Goal: Communication & Community: Answer question/provide support

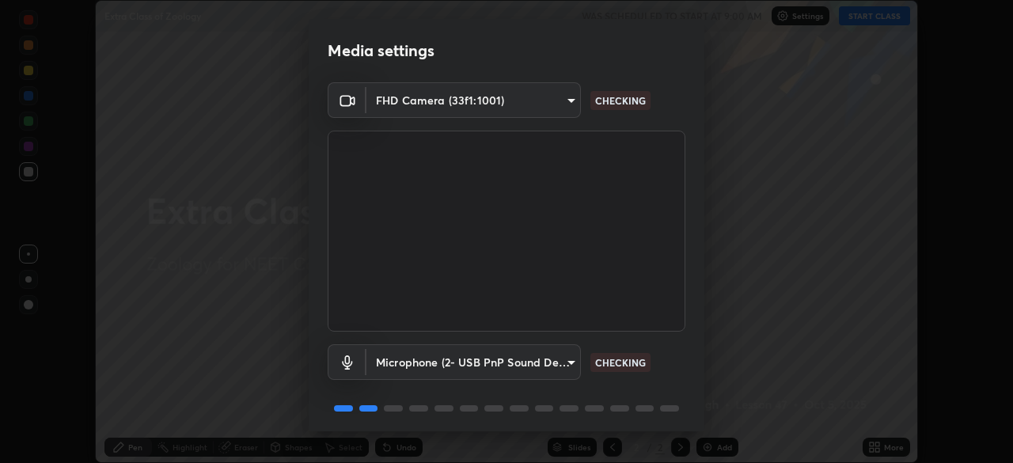
scroll to position [56, 0]
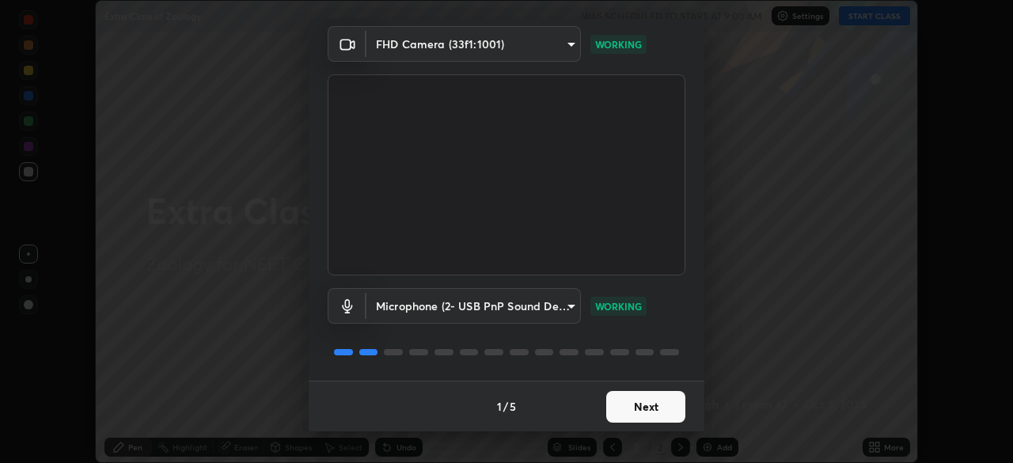
click at [622, 404] on button "Next" at bounding box center [645, 407] width 79 height 32
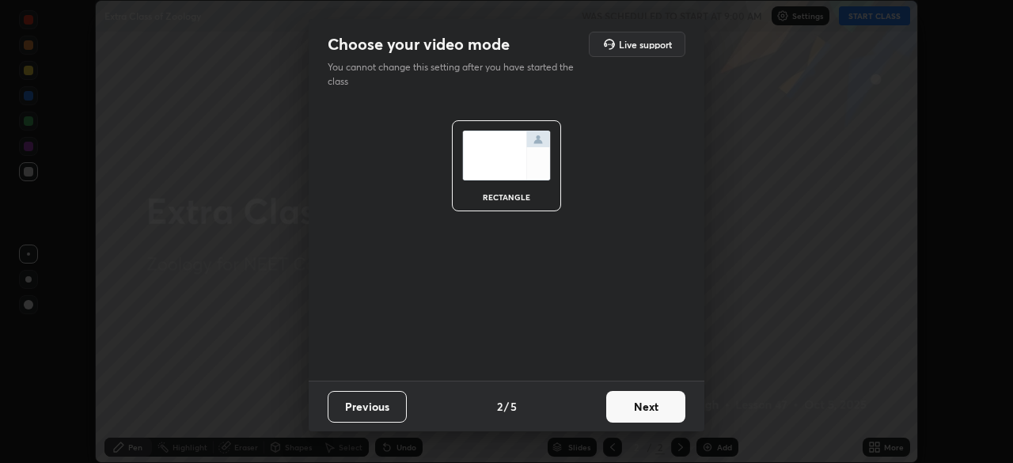
scroll to position [0, 0]
click at [629, 406] on button "Next" at bounding box center [645, 407] width 79 height 32
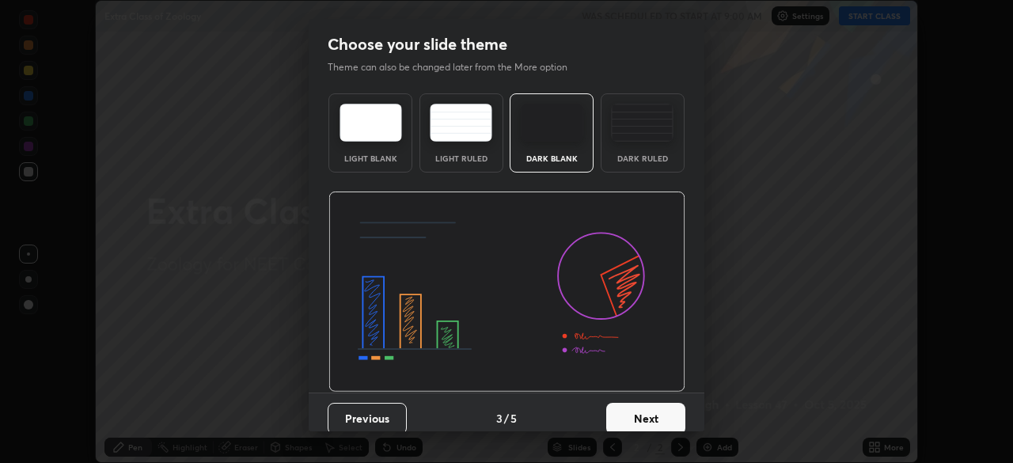
click at [634, 409] on button "Next" at bounding box center [645, 419] width 79 height 32
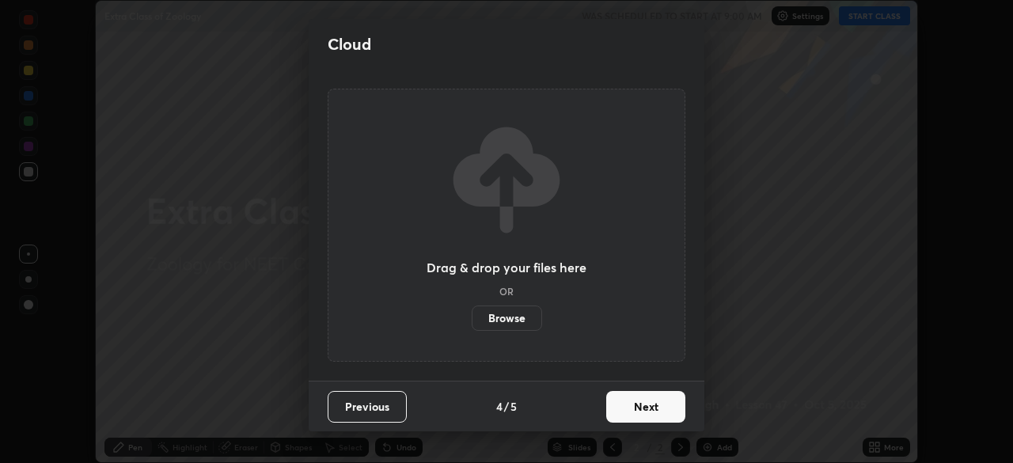
click at [636, 412] on button "Next" at bounding box center [645, 407] width 79 height 32
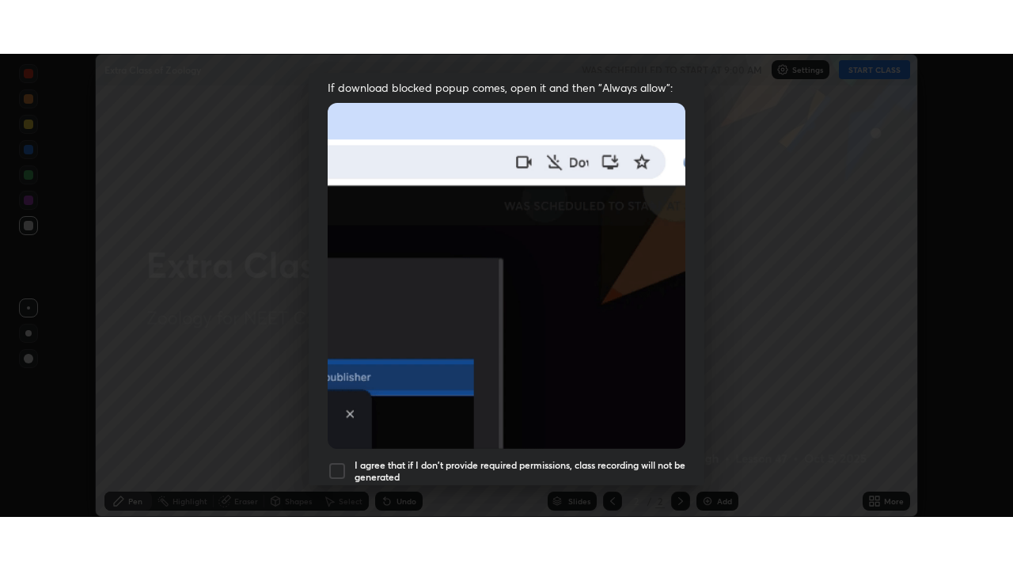
scroll to position [379, 0]
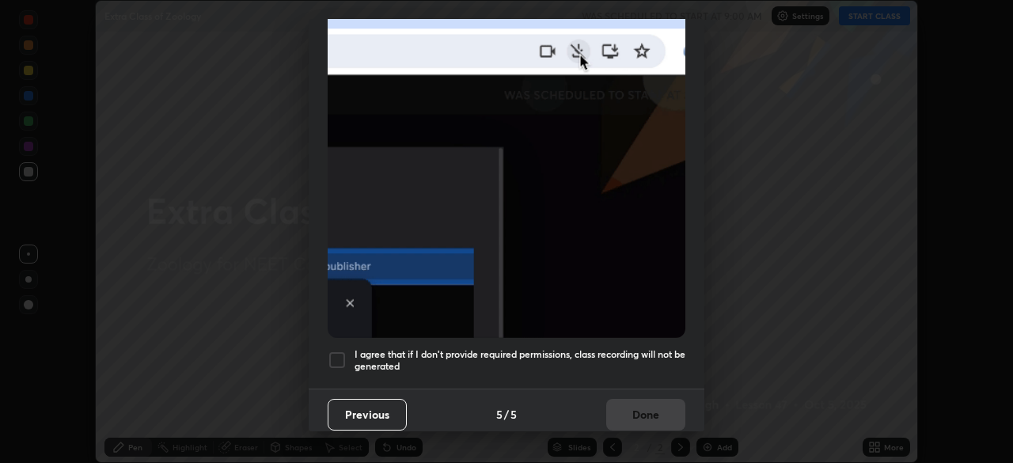
click at [340, 352] on div at bounding box center [337, 360] width 19 height 19
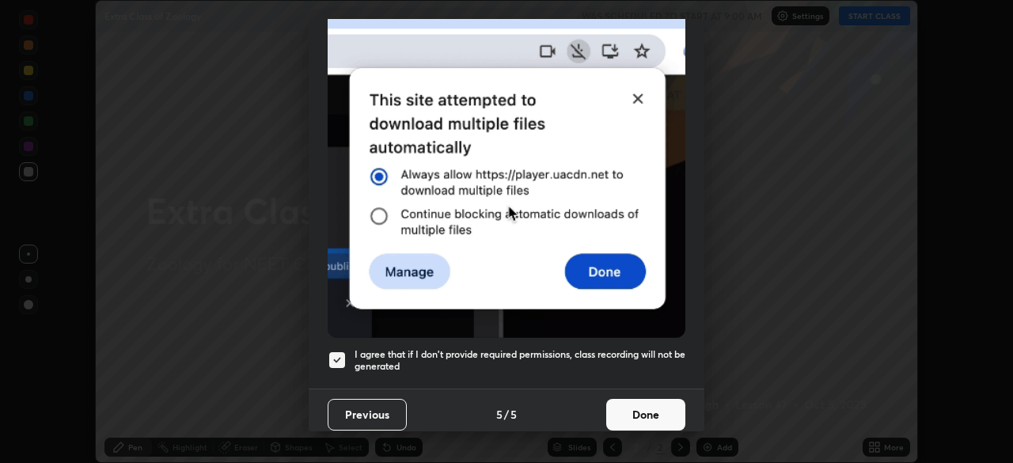
click at [642, 402] on button "Done" at bounding box center [645, 415] width 79 height 32
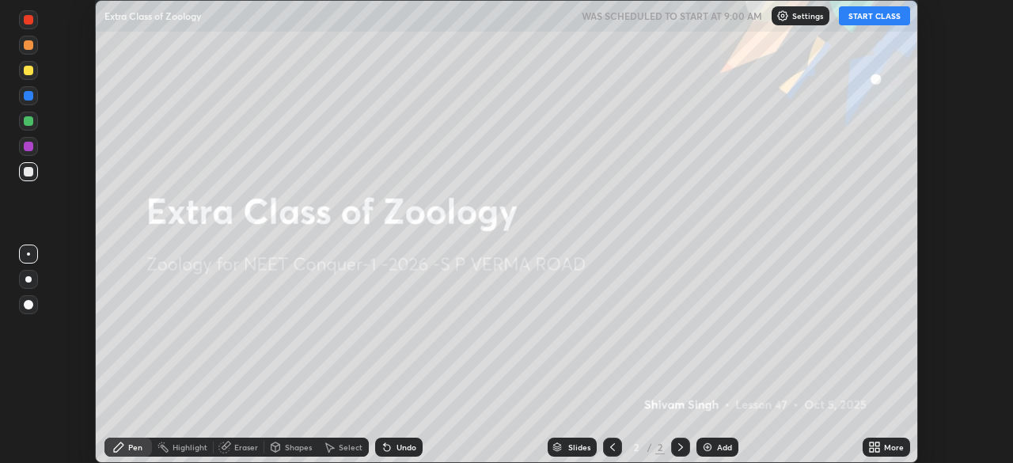
click at [866, 16] on button "START CLASS" at bounding box center [874, 15] width 71 height 19
click at [869, 445] on icon at bounding box center [875, 447] width 13 height 13
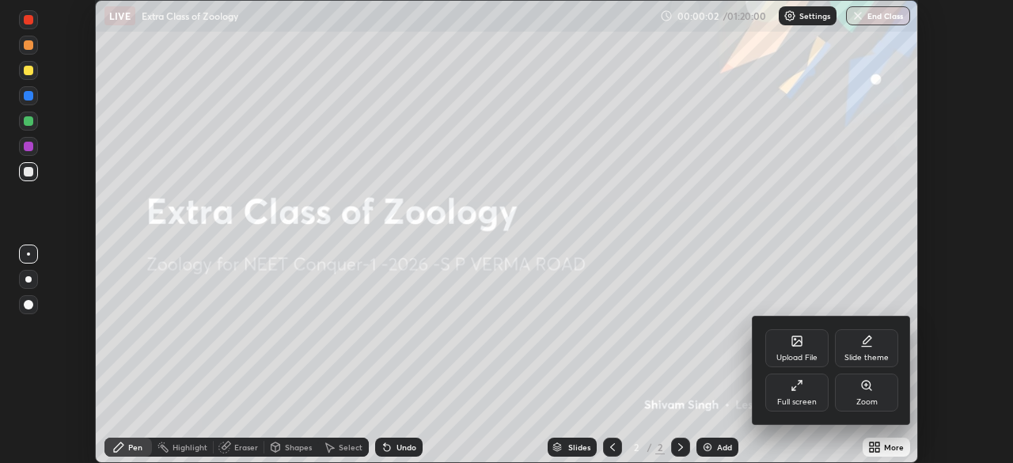
click at [797, 393] on div "Full screen" at bounding box center [797, 393] width 63 height 38
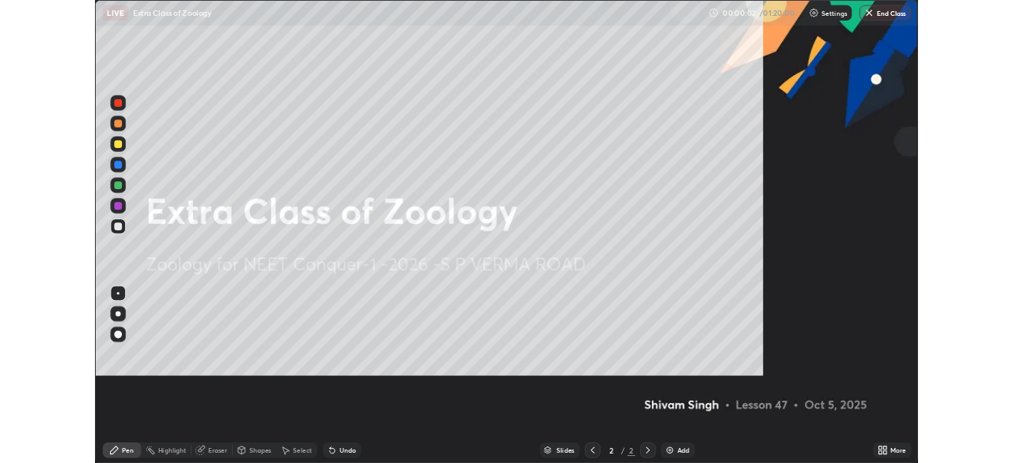
scroll to position [570, 1013]
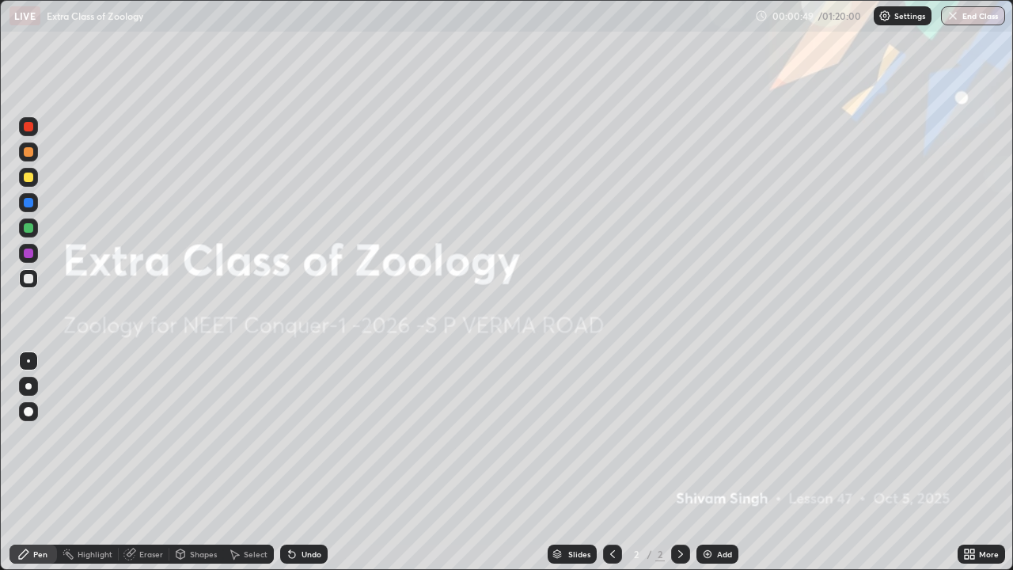
click at [969, 462] on icon at bounding box center [970, 554] width 13 height 13
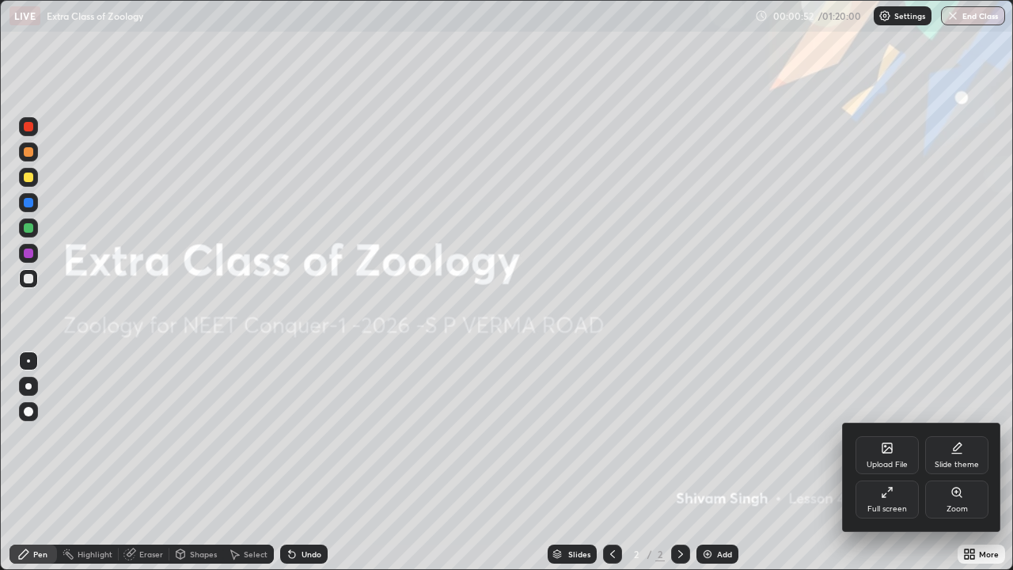
click at [886, 462] on div "Full screen" at bounding box center [887, 500] width 63 height 38
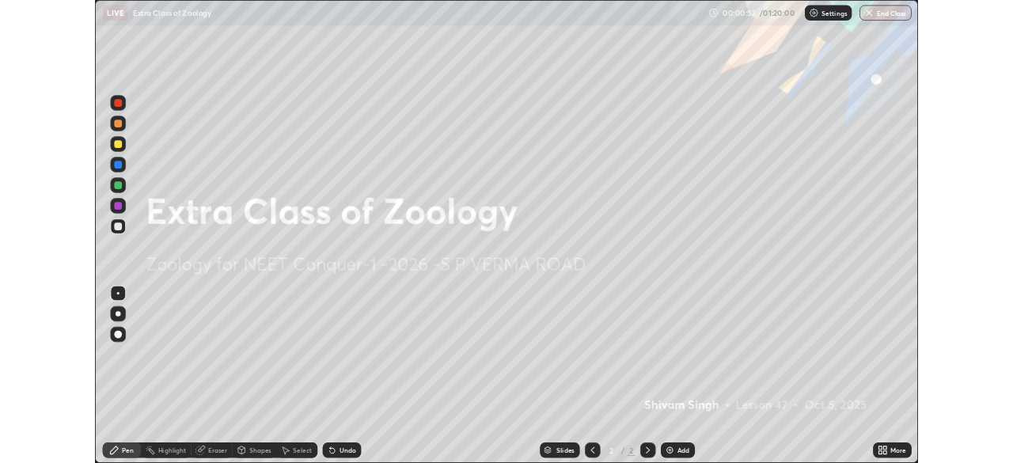
scroll to position [78714, 78164]
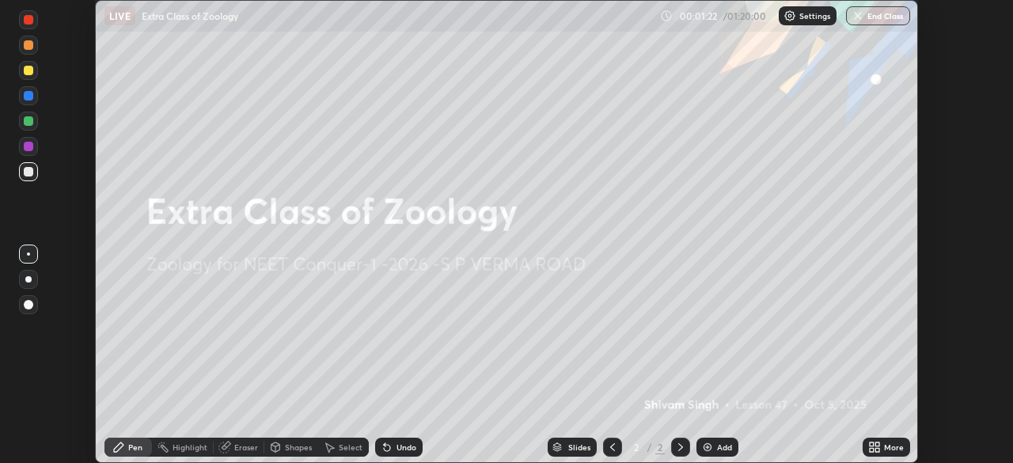
click at [876, 451] on icon at bounding box center [878, 450] width 4 height 4
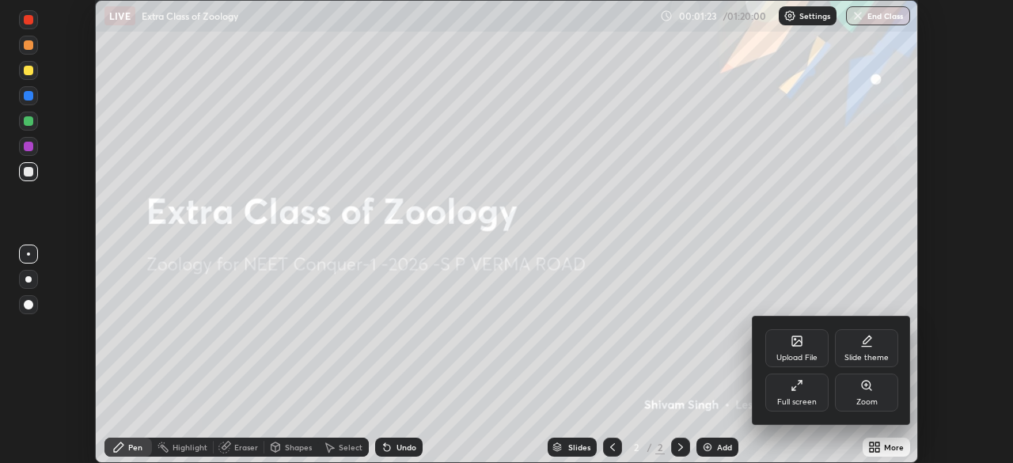
click at [799, 356] on div "Upload File" at bounding box center [797, 358] width 41 height 8
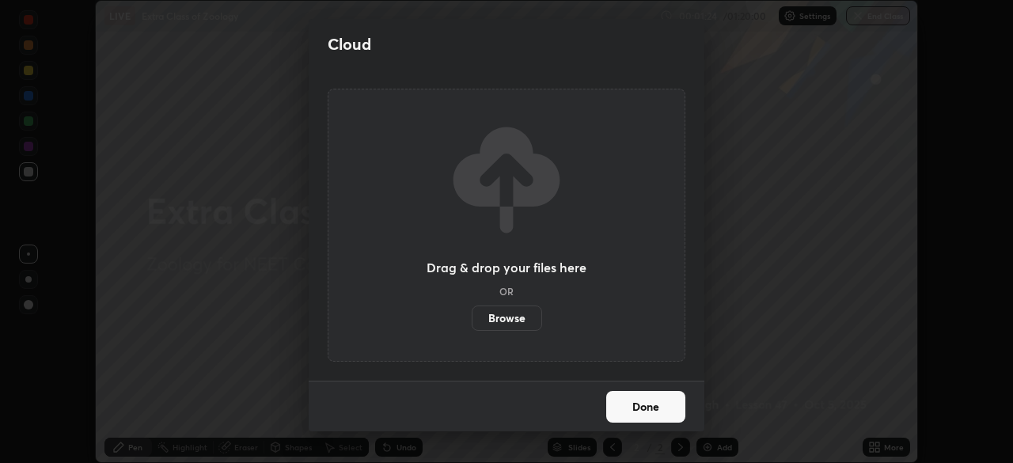
click at [519, 316] on label "Browse" at bounding box center [507, 318] width 70 height 25
click at [472, 316] on input "Browse" at bounding box center [472, 318] width 0 height 25
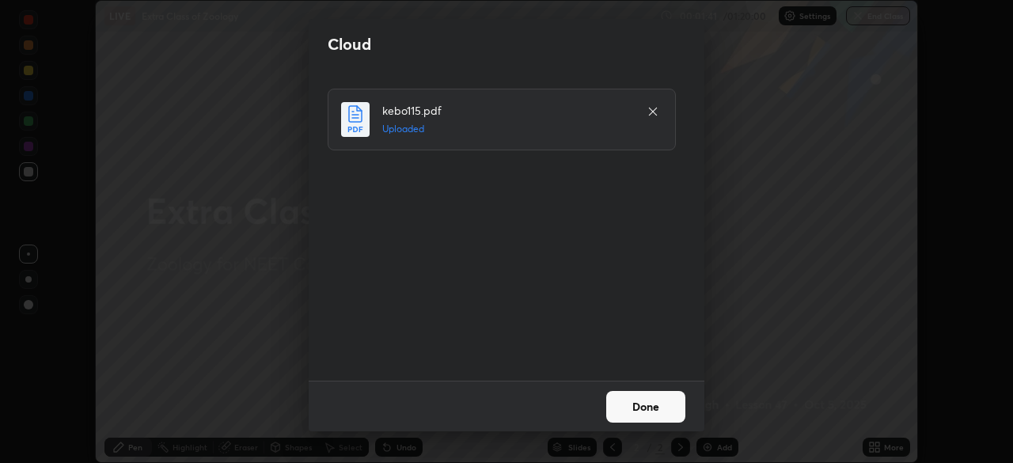
click at [633, 401] on button "Done" at bounding box center [645, 407] width 79 height 32
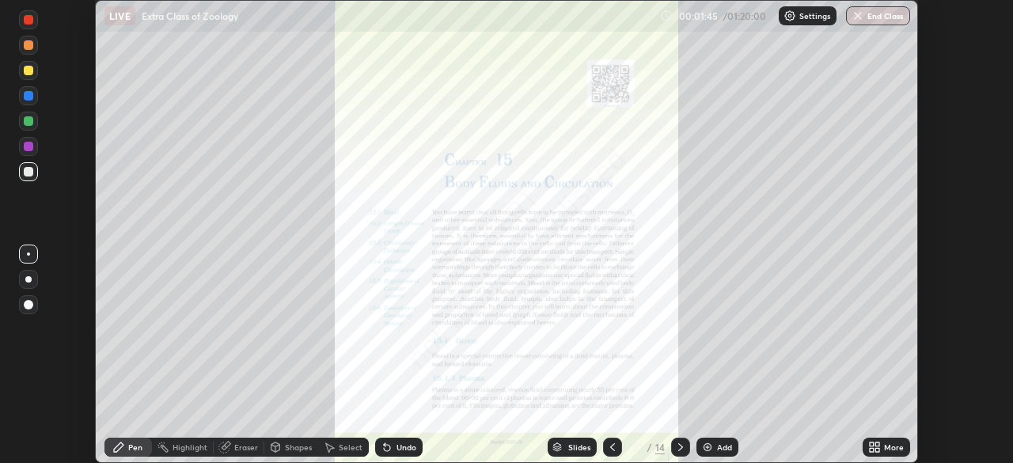
click at [570, 445] on div "Slides" at bounding box center [579, 447] width 22 height 8
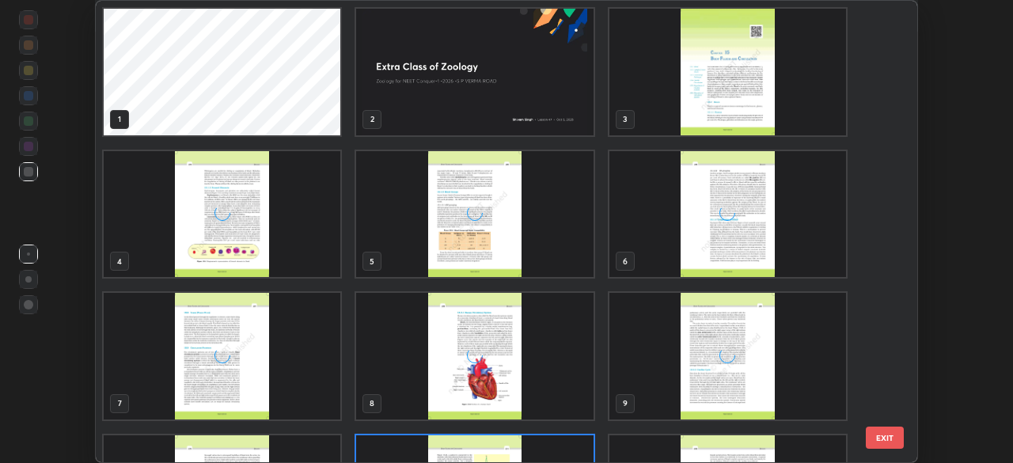
click at [567, 439] on div "1 2 3 4 5 6 7 8 9 10 11 12 13 14" at bounding box center [493, 232] width 794 height 462
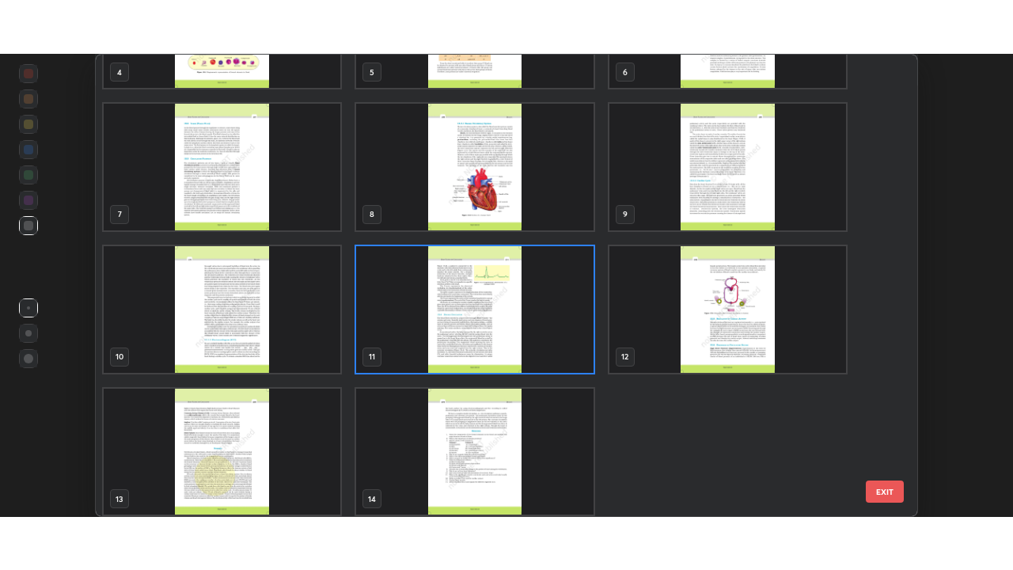
scroll to position [249, 0]
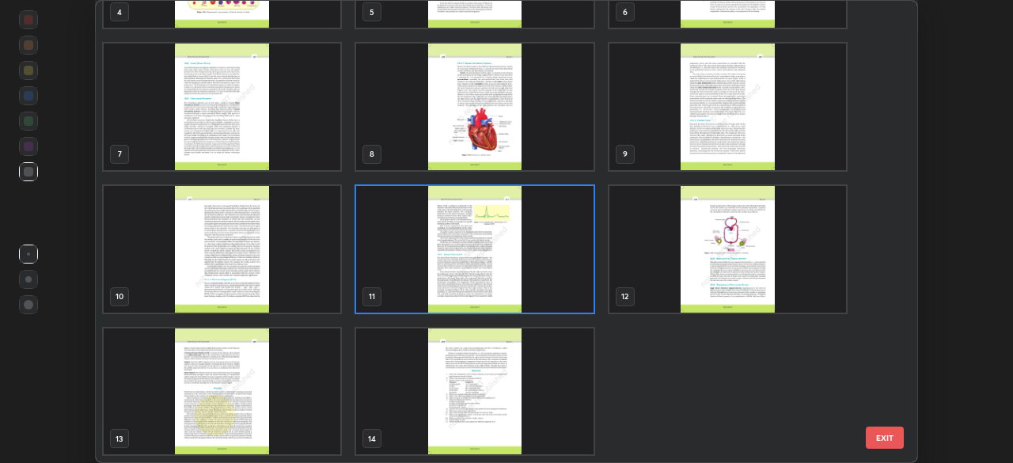
click at [535, 280] on img "grid" at bounding box center [474, 249] width 237 height 127
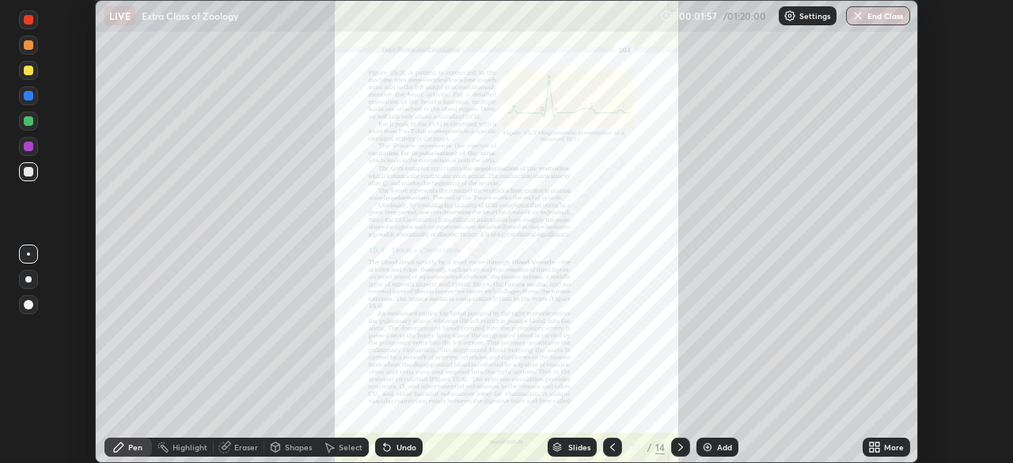
click at [876, 444] on icon at bounding box center [878, 445] width 4 height 4
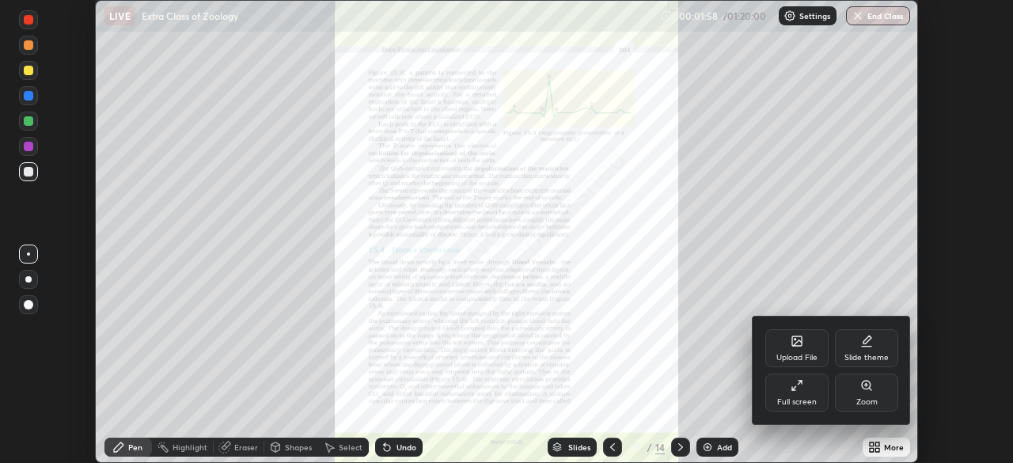
click at [804, 390] on div "Full screen" at bounding box center [797, 393] width 63 height 38
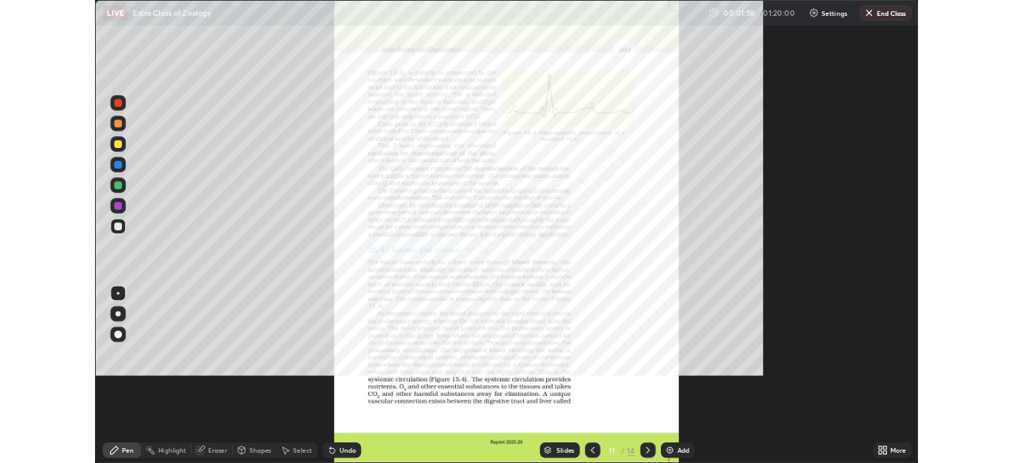
scroll to position [570, 1013]
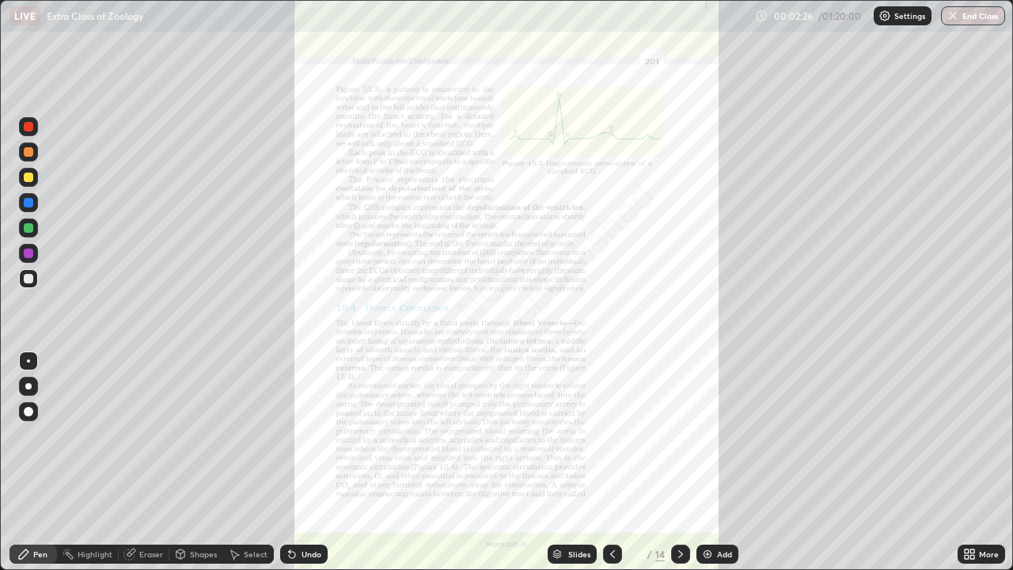
click at [610, 462] on icon at bounding box center [612, 554] width 5 height 8
click at [611, 462] on icon at bounding box center [612, 554] width 13 height 13
click at [680, 462] on icon at bounding box center [681, 554] width 5 height 8
click at [679, 462] on icon at bounding box center [681, 554] width 5 height 8
click at [679, 462] on icon at bounding box center [681, 554] width 13 height 13
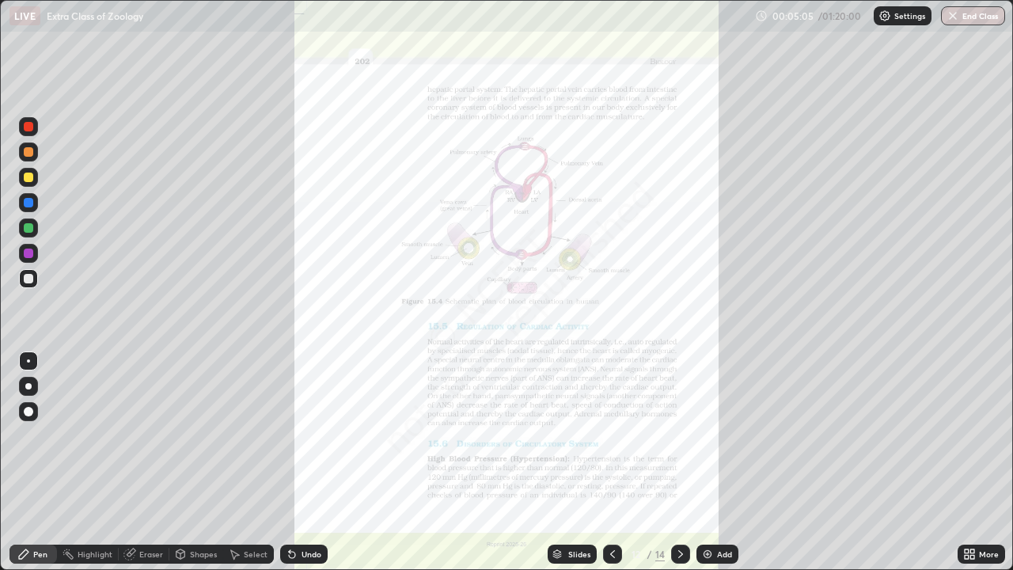
click at [610, 462] on icon at bounding box center [612, 554] width 5 height 8
click at [611, 462] on icon at bounding box center [612, 554] width 13 height 13
click at [610, 462] on icon at bounding box center [612, 554] width 13 height 13
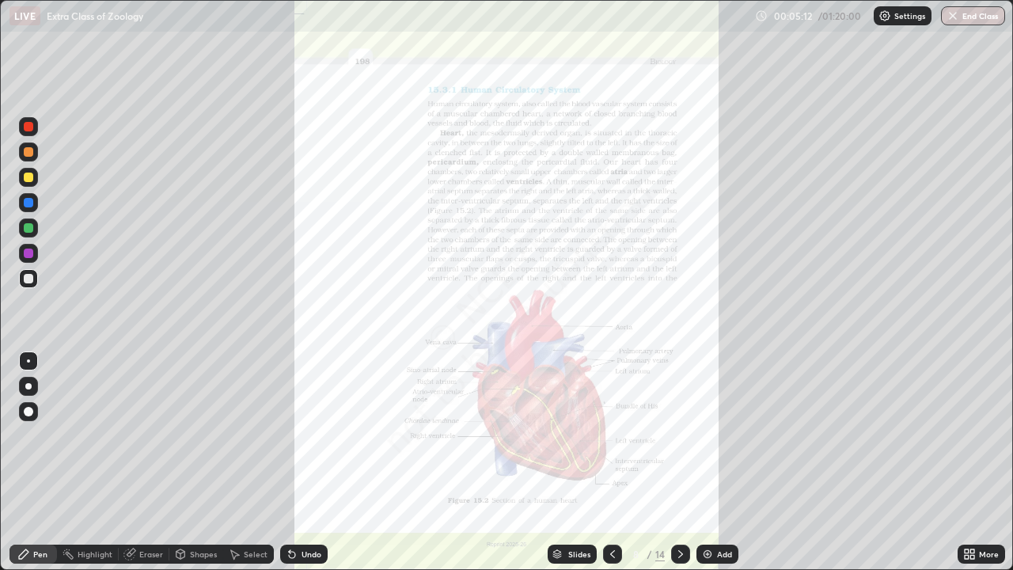
click at [610, 462] on icon at bounding box center [612, 554] width 5 height 8
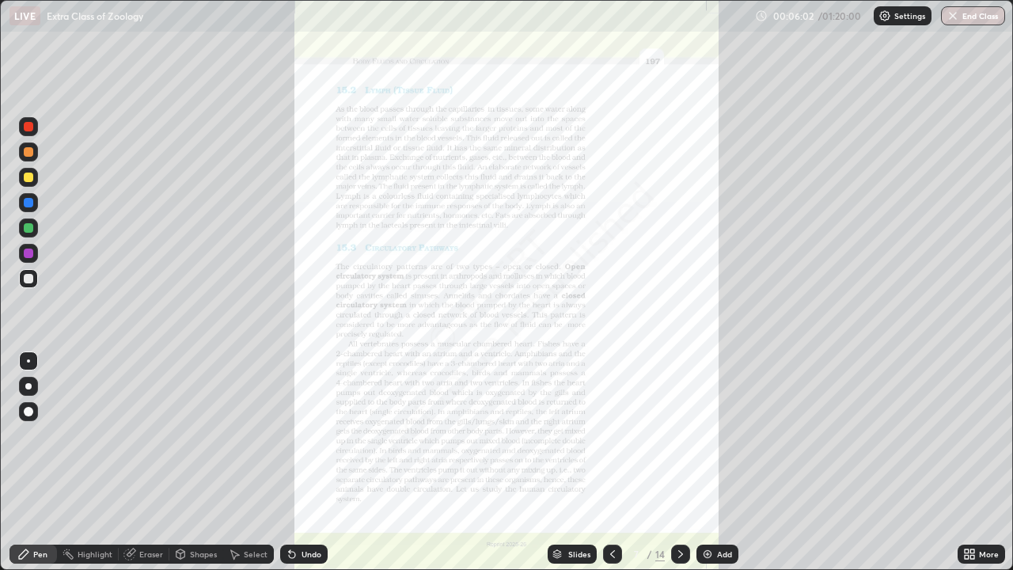
click at [32, 205] on div at bounding box center [29, 203] width 10 height 10
click at [27, 387] on div at bounding box center [28, 386] width 6 height 6
click at [28, 153] on div at bounding box center [29, 152] width 10 height 10
click at [32, 275] on div at bounding box center [28, 278] width 19 height 19
click at [30, 230] on div at bounding box center [29, 228] width 10 height 10
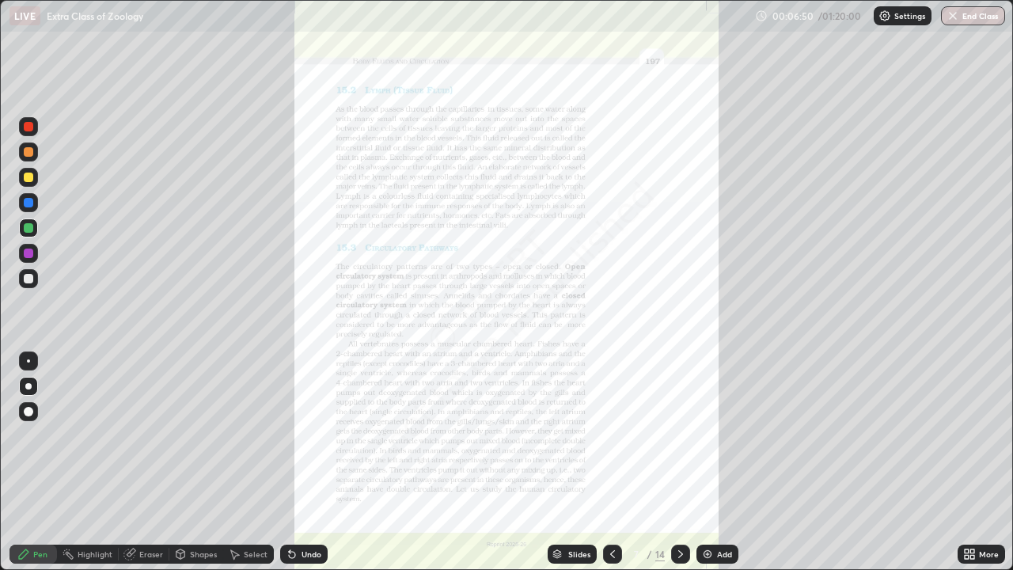
click at [30, 132] on div at bounding box center [28, 126] width 19 height 19
click at [34, 255] on div at bounding box center [28, 253] width 19 height 19
click at [311, 462] on div "Undo" at bounding box center [304, 554] width 48 height 19
click at [31, 132] on div at bounding box center [28, 126] width 19 height 19
click at [29, 361] on div at bounding box center [28, 360] width 3 height 3
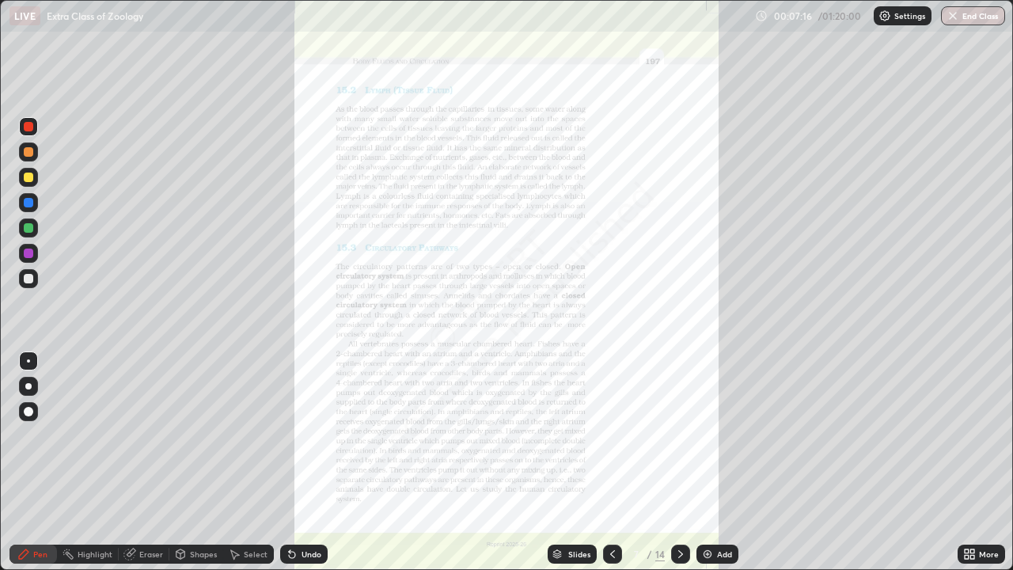
click at [32, 254] on div at bounding box center [29, 254] width 10 height 10
click at [29, 361] on div at bounding box center [28, 360] width 3 height 3
click at [29, 279] on div at bounding box center [29, 279] width 10 height 10
click at [27, 231] on div at bounding box center [29, 228] width 10 height 10
click at [30, 256] on div at bounding box center [29, 254] width 10 height 10
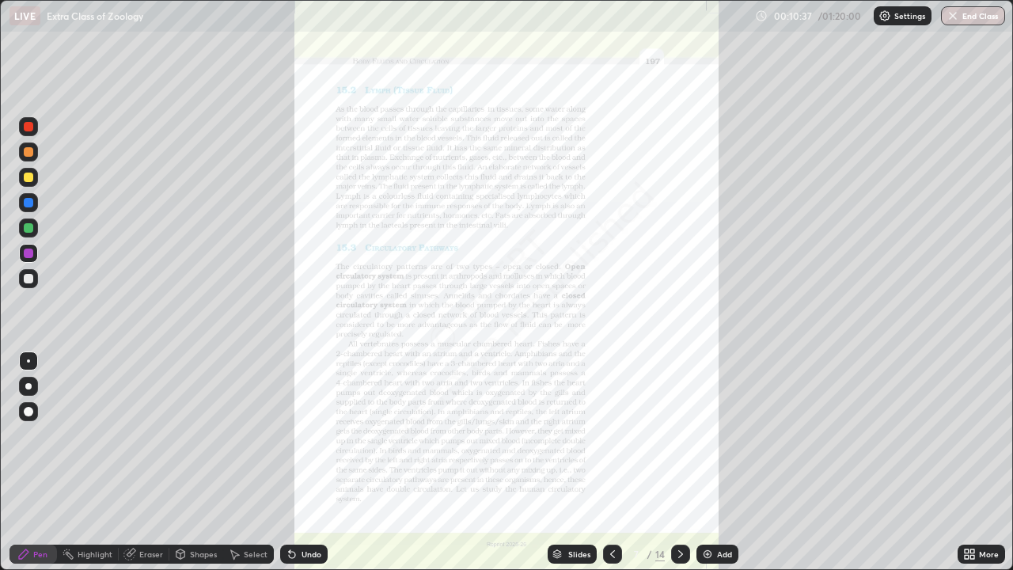
click at [302, 462] on div "Undo" at bounding box center [312, 554] width 20 height 8
click at [303, 462] on div "Undo" at bounding box center [312, 554] width 20 height 8
click at [302, 462] on div "Undo" at bounding box center [312, 554] width 20 height 8
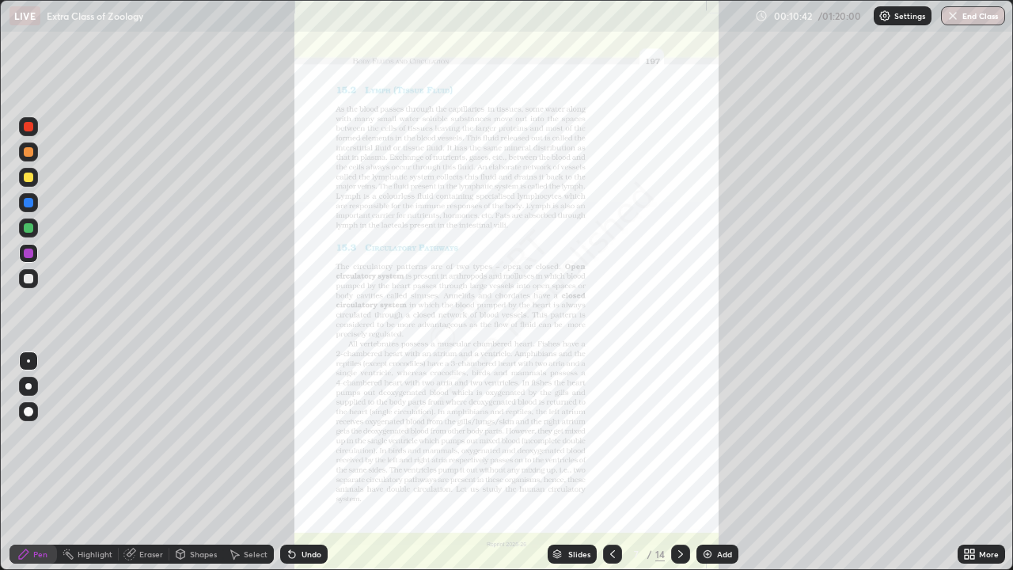
click at [304, 462] on div "Undo" at bounding box center [312, 554] width 20 height 8
click at [29, 277] on div at bounding box center [29, 279] width 10 height 10
click at [26, 229] on div at bounding box center [29, 228] width 10 height 10
click at [30, 178] on div at bounding box center [29, 178] width 10 height 10
click at [968, 462] on icon at bounding box center [970, 554] width 13 height 13
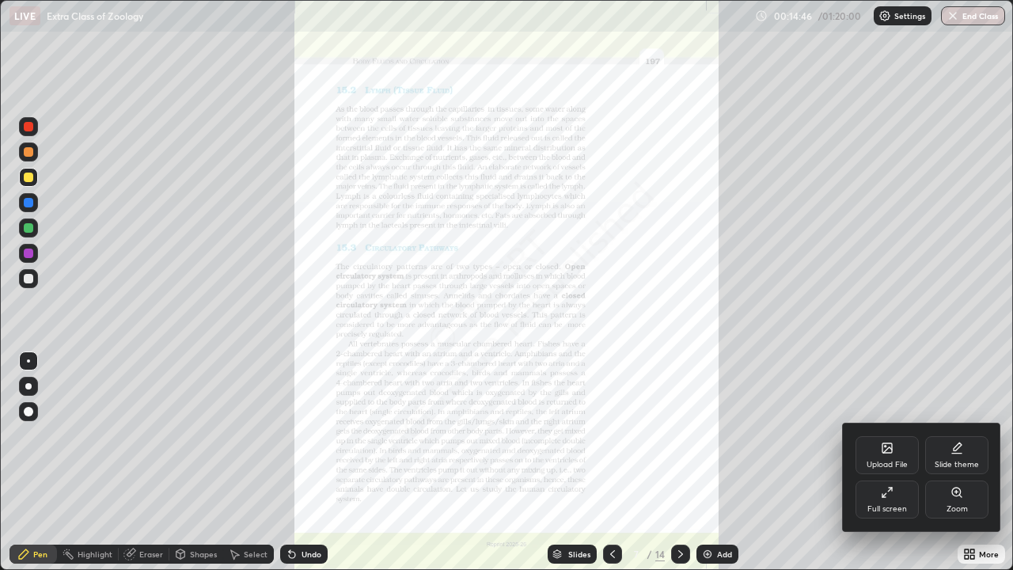
click at [952, 462] on div "Zoom" at bounding box center [957, 509] width 21 height 8
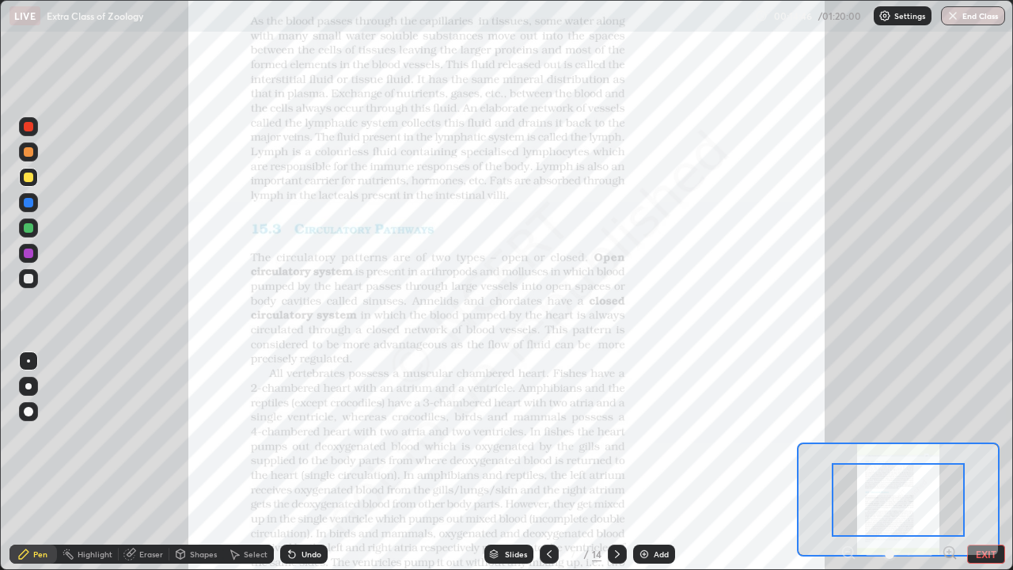
click at [949, 462] on icon at bounding box center [950, 553] width 16 height 16
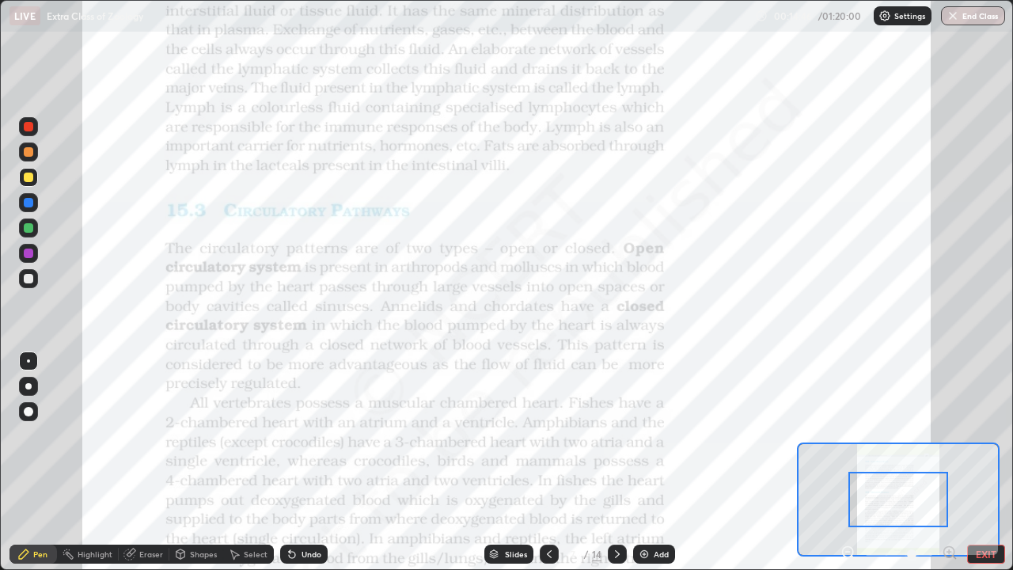
click at [949, 462] on icon at bounding box center [949, 552] width 0 height 4
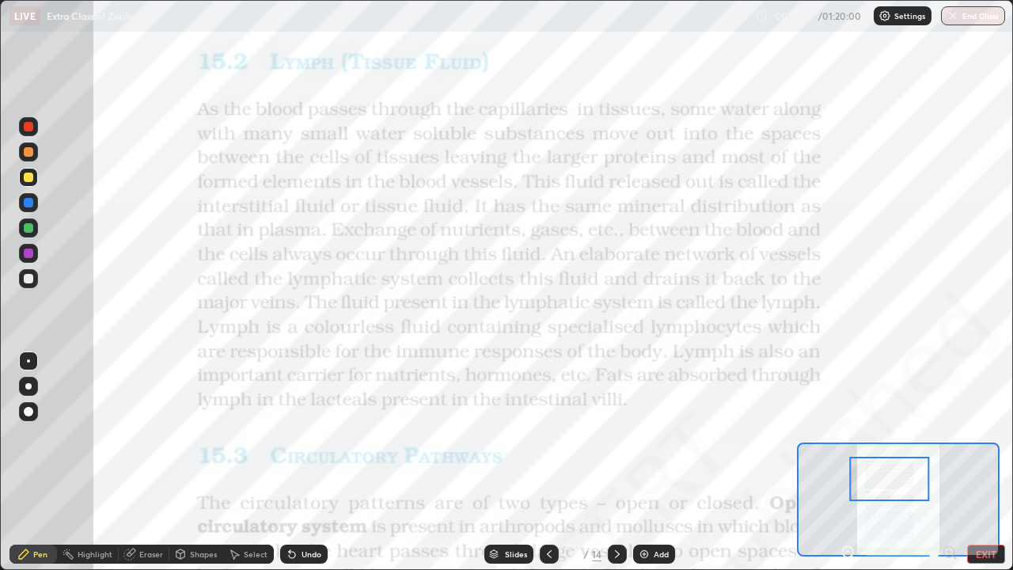
click at [618, 462] on icon at bounding box center [617, 554] width 13 height 13
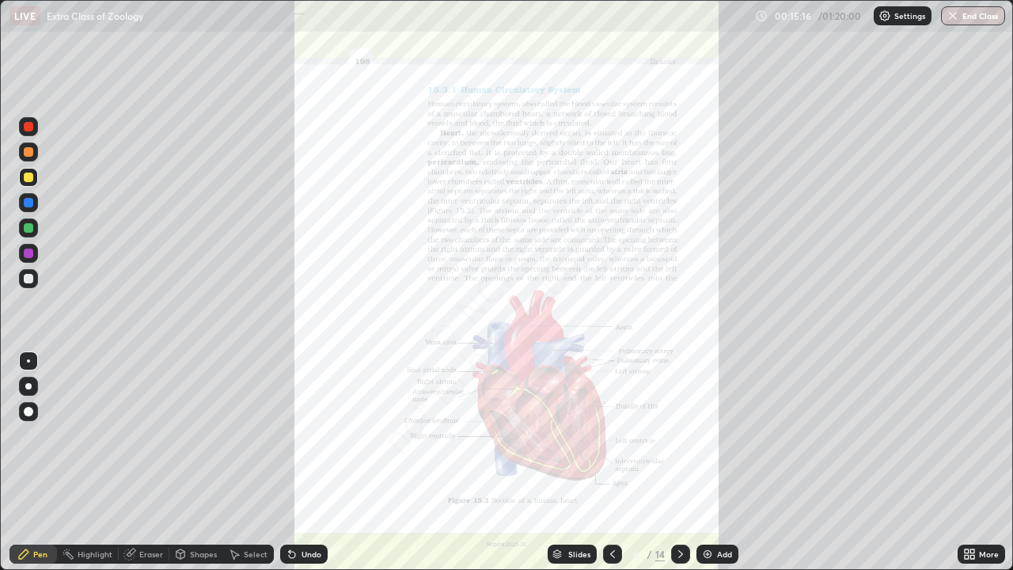
click at [611, 462] on icon at bounding box center [612, 554] width 13 height 13
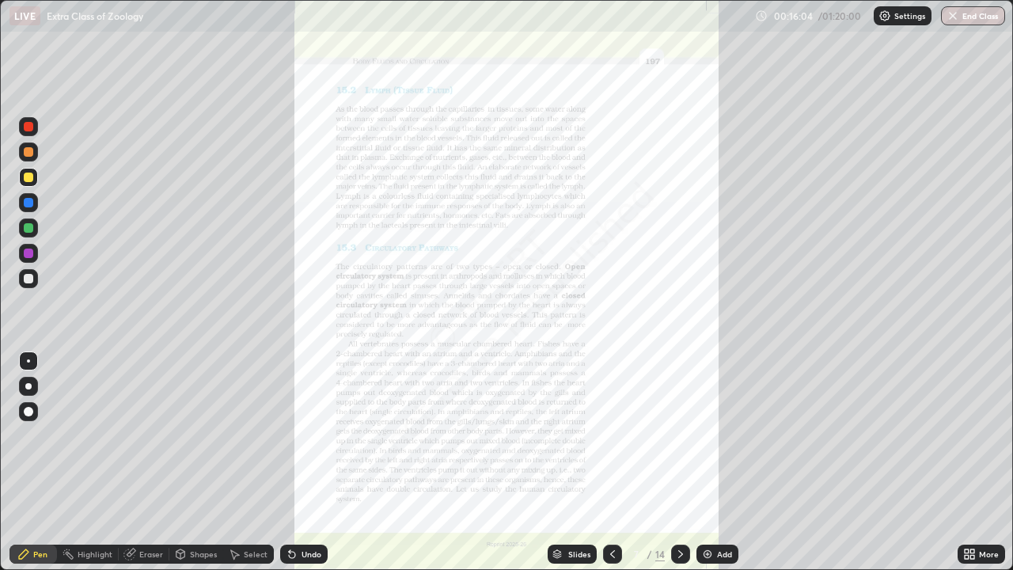
click at [705, 462] on img at bounding box center [708, 554] width 13 height 13
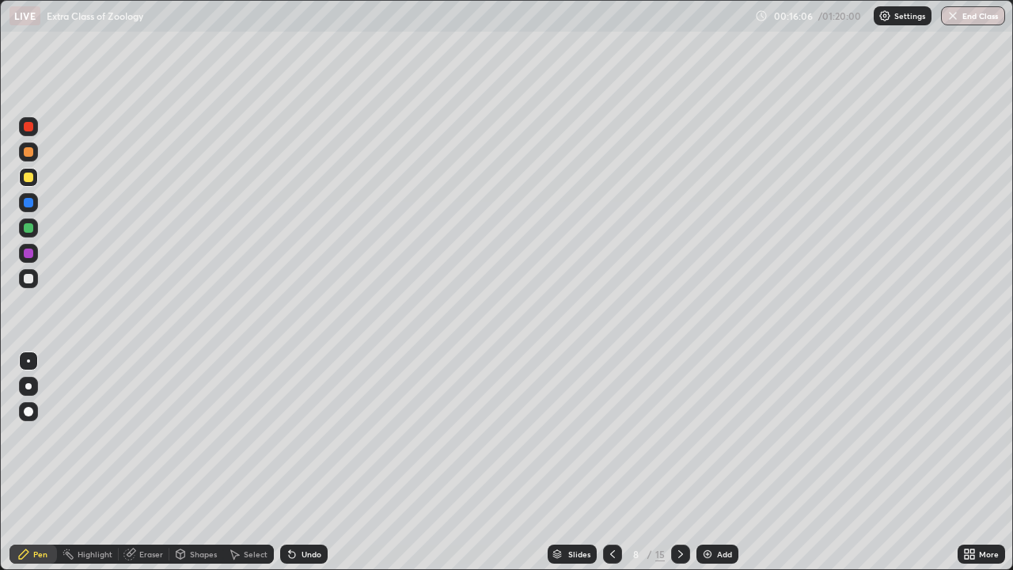
click at [32, 200] on div at bounding box center [29, 203] width 10 height 10
click at [29, 386] on div at bounding box center [28, 386] width 6 height 6
click at [29, 229] on div at bounding box center [29, 228] width 10 height 10
click at [315, 462] on div "Undo" at bounding box center [304, 554] width 48 height 19
click at [314, 462] on div "Undo" at bounding box center [304, 554] width 48 height 19
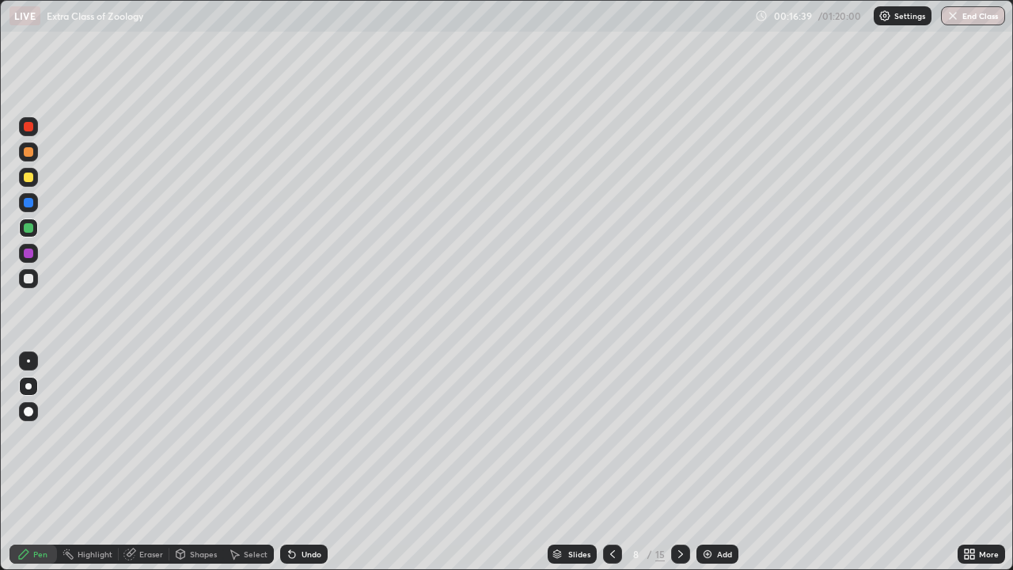
click at [306, 462] on div "Undo" at bounding box center [312, 554] width 20 height 8
click at [31, 253] on div at bounding box center [29, 254] width 10 height 10
click at [302, 462] on div "Undo" at bounding box center [312, 554] width 20 height 8
click at [312, 462] on div "Undo" at bounding box center [304, 554] width 48 height 19
click at [26, 232] on div at bounding box center [29, 228] width 10 height 10
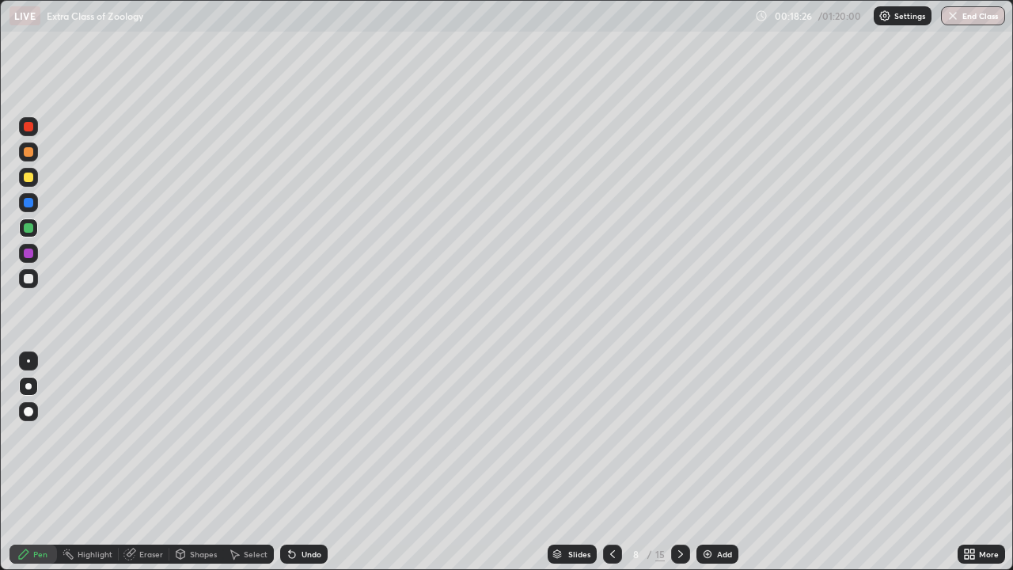
click at [28, 254] on div at bounding box center [29, 254] width 10 height 10
click at [681, 462] on div at bounding box center [680, 554] width 19 height 19
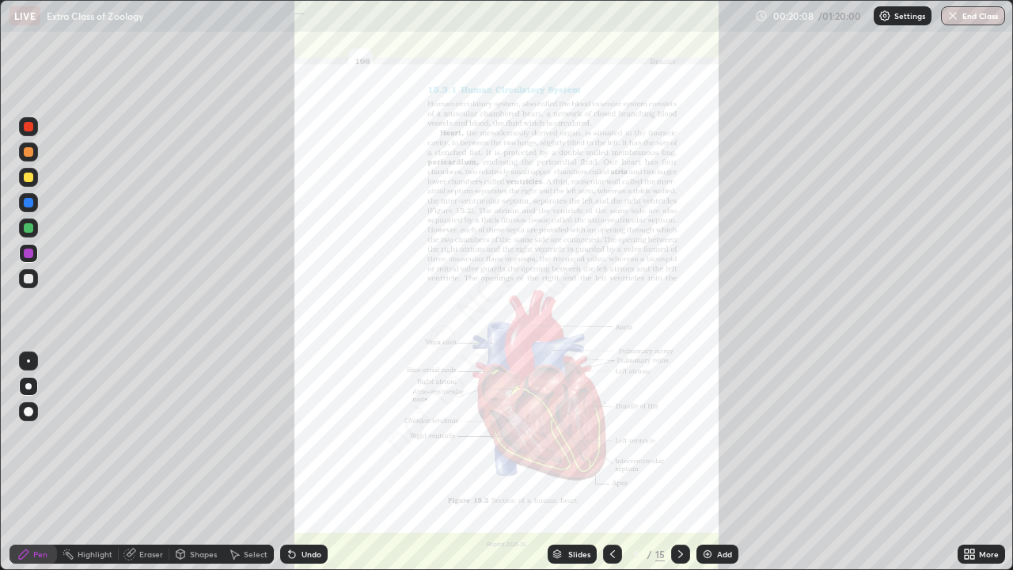
click at [680, 462] on icon at bounding box center [681, 554] width 5 height 8
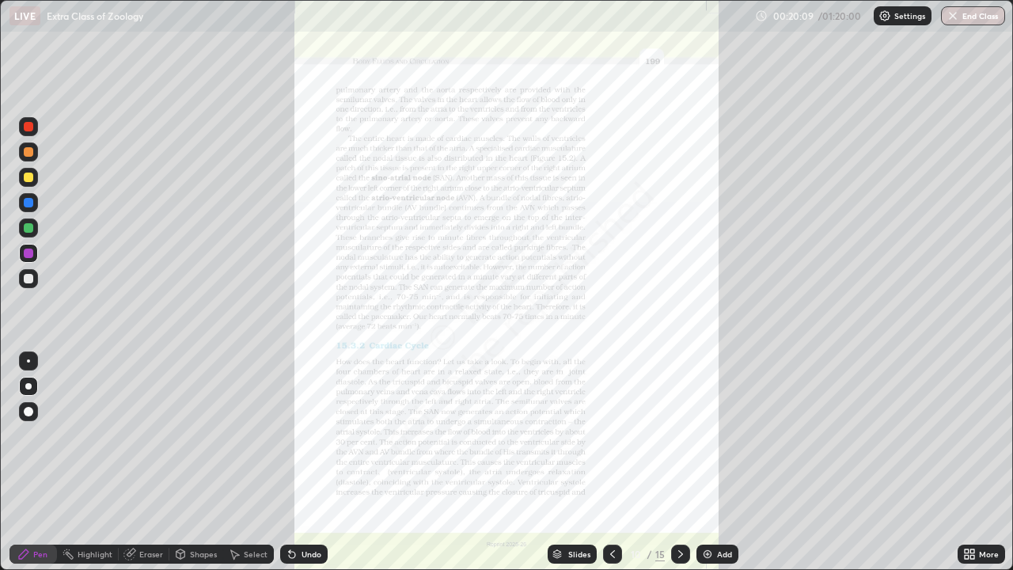
click at [680, 462] on icon at bounding box center [681, 554] width 5 height 8
click at [679, 462] on icon at bounding box center [681, 554] width 5 height 8
click at [679, 462] on icon at bounding box center [681, 554] width 13 height 13
click at [27, 179] on div at bounding box center [29, 178] width 10 height 10
click at [29, 200] on div at bounding box center [29, 203] width 10 height 10
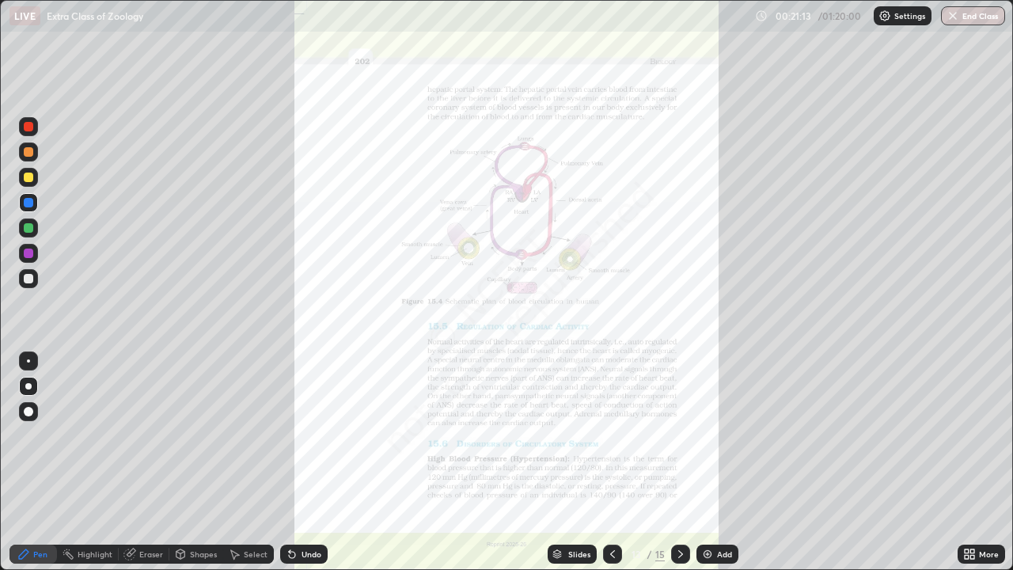
click at [25, 153] on div at bounding box center [29, 152] width 10 height 10
click at [28, 231] on div at bounding box center [29, 228] width 10 height 10
click at [29, 253] on div at bounding box center [29, 254] width 10 height 10
click at [29, 276] on div at bounding box center [29, 279] width 10 height 10
click at [31, 254] on div at bounding box center [29, 254] width 10 height 10
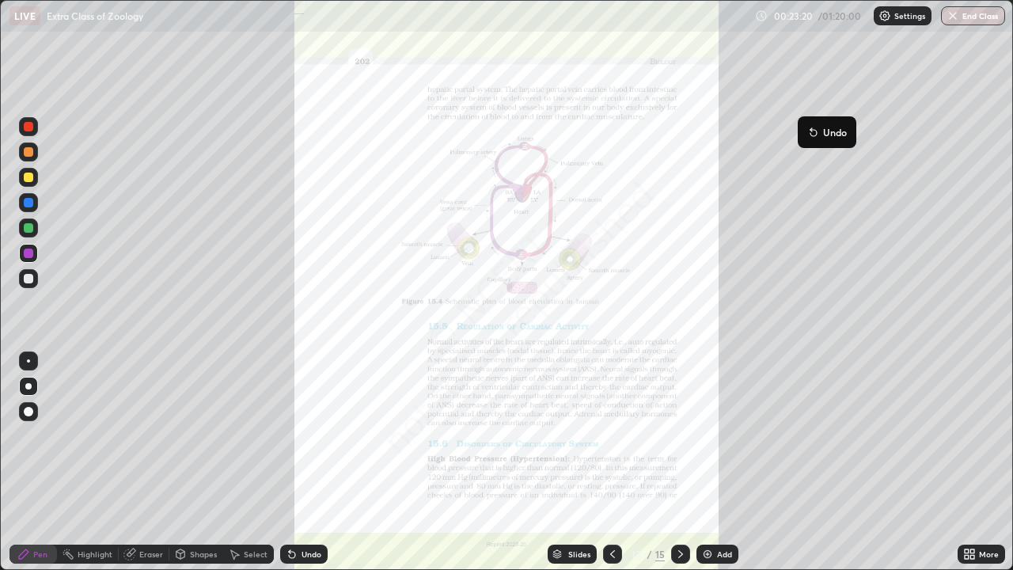
click at [812, 132] on icon at bounding box center [814, 133] width 6 height 6
click at [32, 283] on div at bounding box center [28, 278] width 19 height 19
click at [26, 150] on div at bounding box center [29, 152] width 10 height 10
click at [26, 256] on div at bounding box center [29, 254] width 10 height 10
click at [29, 361] on div at bounding box center [28, 360] width 3 height 3
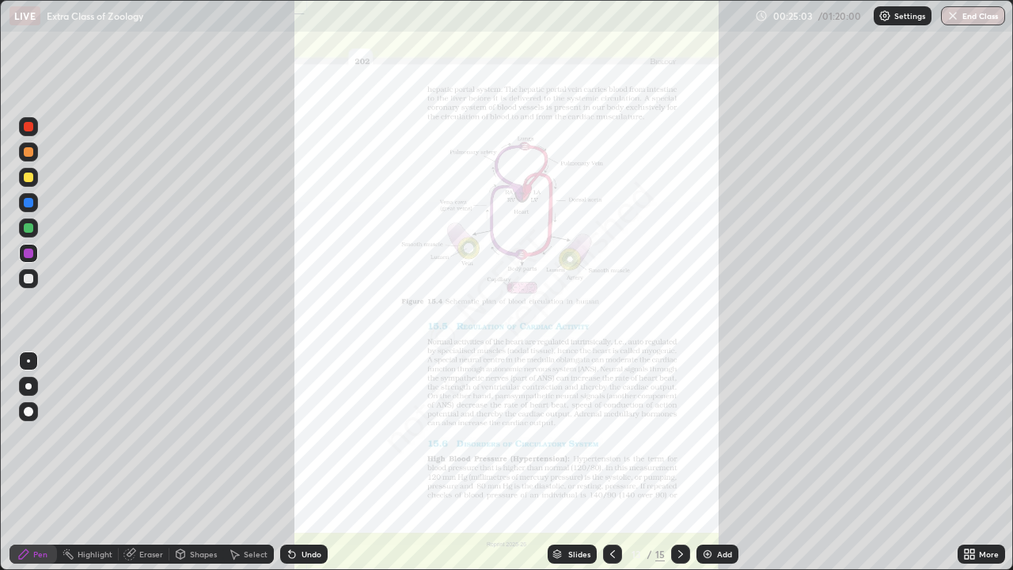
click at [937, 462] on div "Slides 13 / 15 Add" at bounding box center [643, 554] width 630 height 32
click at [706, 462] on img at bounding box center [708, 554] width 13 height 13
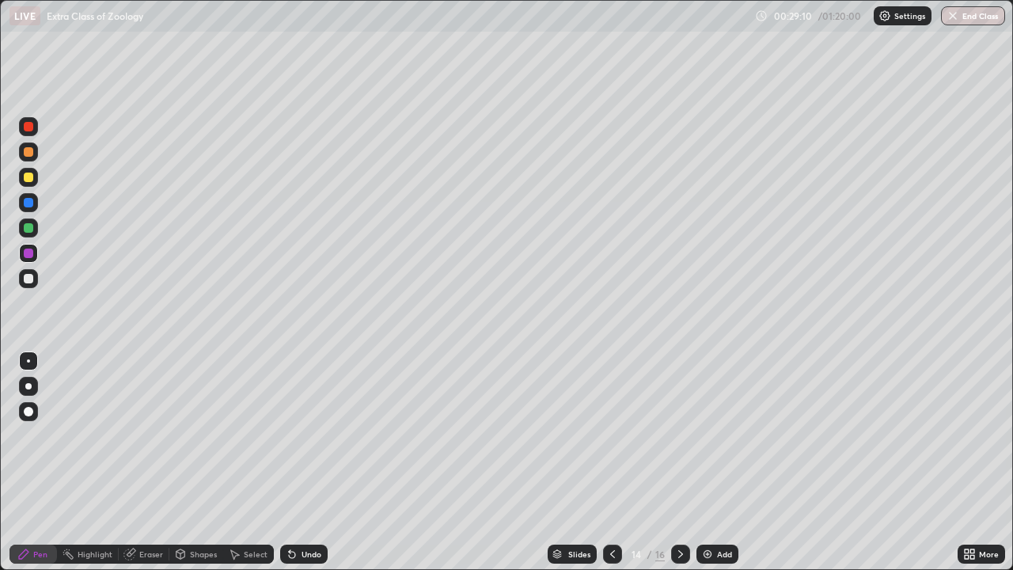
click at [30, 178] on div at bounding box center [29, 178] width 10 height 10
click at [29, 386] on div at bounding box center [28, 386] width 6 height 6
click at [26, 200] on div at bounding box center [29, 203] width 10 height 10
click at [310, 462] on div "Undo" at bounding box center [312, 554] width 20 height 8
click at [309, 462] on div "Undo" at bounding box center [312, 554] width 20 height 8
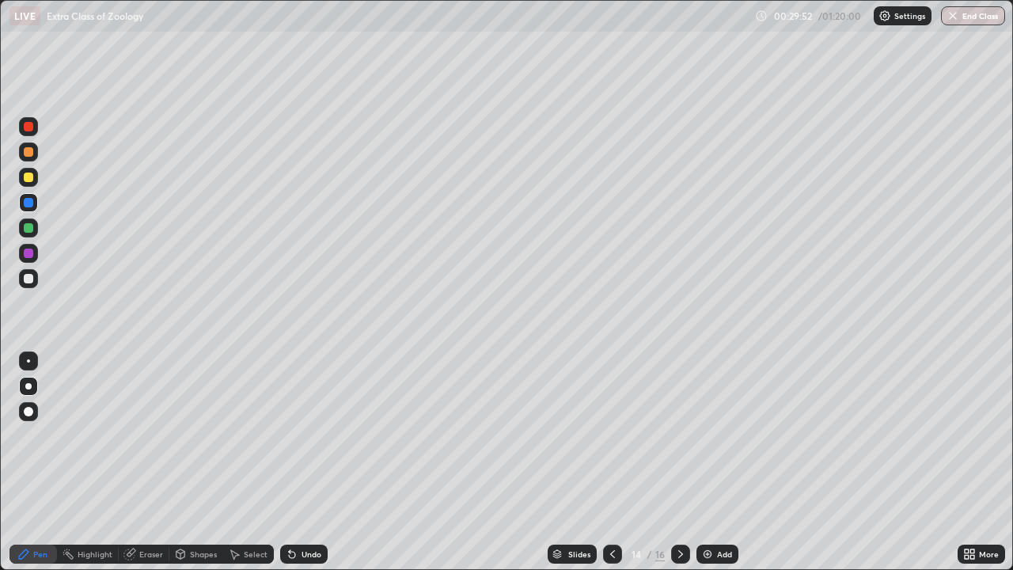
click at [308, 462] on div "Undo" at bounding box center [312, 554] width 20 height 8
click at [309, 462] on div "Undo" at bounding box center [312, 554] width 20 height 8
click at [308, 462] on div "Undo" at bounding box center [312, 554] width 20 height 8
click at [307, 462] on div "Undo" at bounding box center [312, 554] width 20 height 8
click at [306, 462] on div "Undo" at bounding box center [312, 554] width 20 height 8
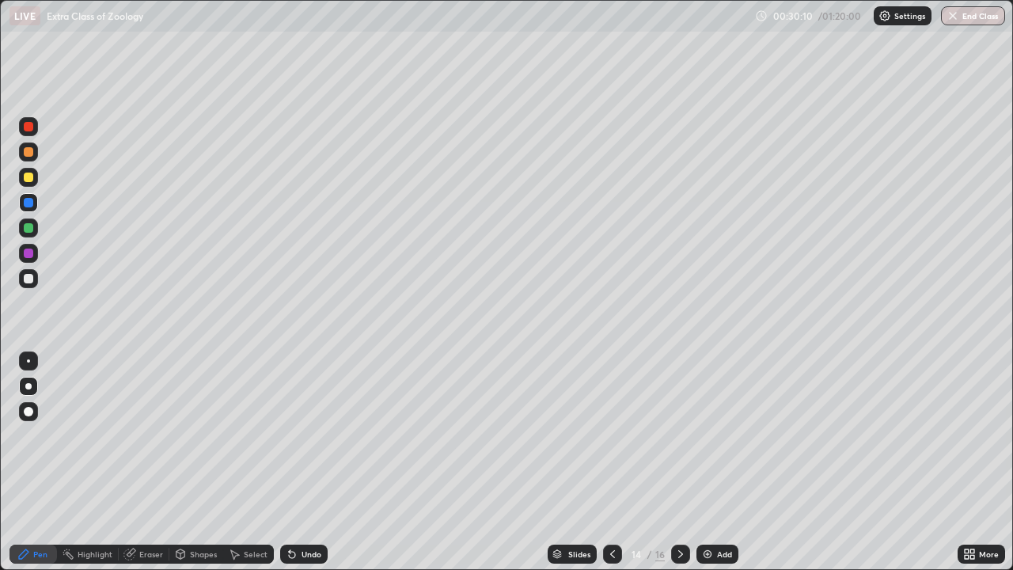
click at [27, 226] on div at bounding box center [29, 228] width 10 height 10
click at [28, 207] on div at bounding box center [29, 203] width 10 height 10
click at [27, 226] on div at bounding box center [29, 228] width 10 height 10
click at [29, 281] on div at bounding box center [29, 279] width 10 height 10
click at [26, 225] on div at bounding box center [29, 228] width 10 height 10
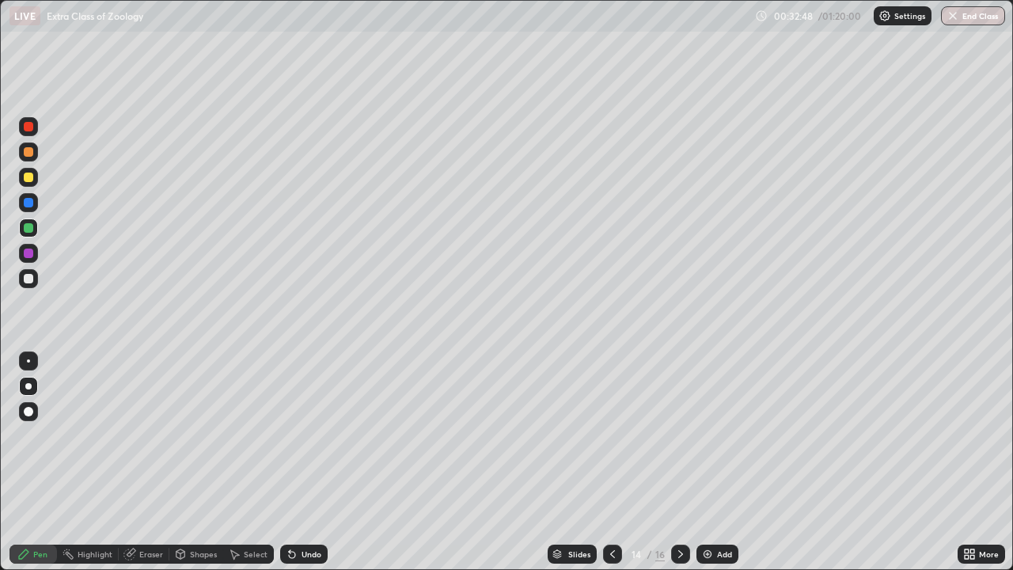
click at [36, 206] on div at bounding box center [28, 202] width 19 height 19
click at [706, 462] on img at bounding box center [708, 554] width 13 height 13
click at [29, 174] on div at bounding box center [29, 178] width 10 height 10
click at [30, 203] on div at bounding box center [29, 203] width 10 height 10
click at [25, 282] on div at bounding box center [29, 279] width 10 height 10
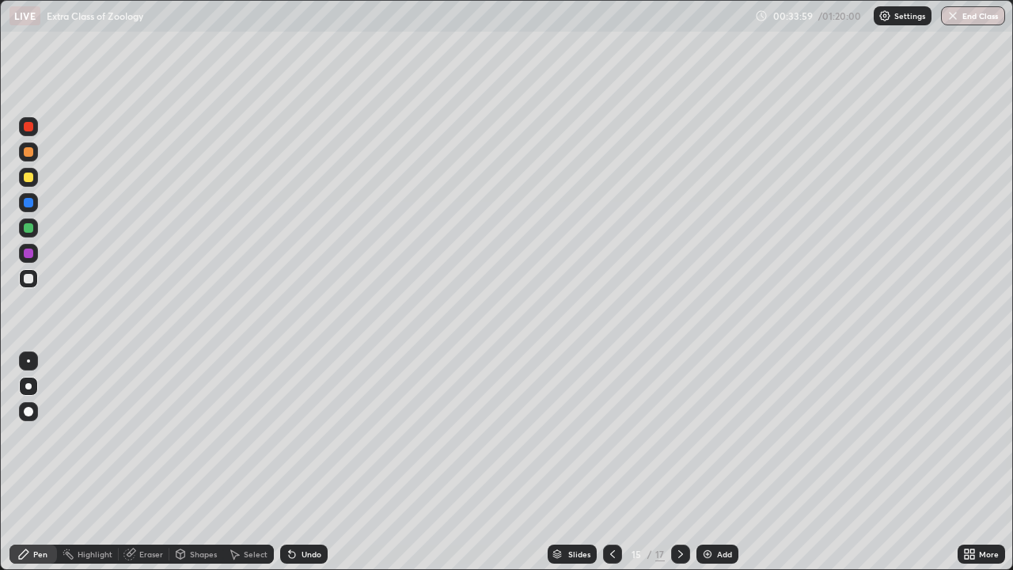
click at [30, 231] on div at bounding box center [29, 228] width 10 height 10
click at [30, 272] on div at bounding box center [28, 278] width 19 height 19
click at [29, 253] on div at bounding box center [29, 254] width 10 height 10
click at [27, 230] on div at bounding box center [29, 228] width 10 height 10
click at [29, 181] on div at bounding box center [29, 178] width 10 height 10
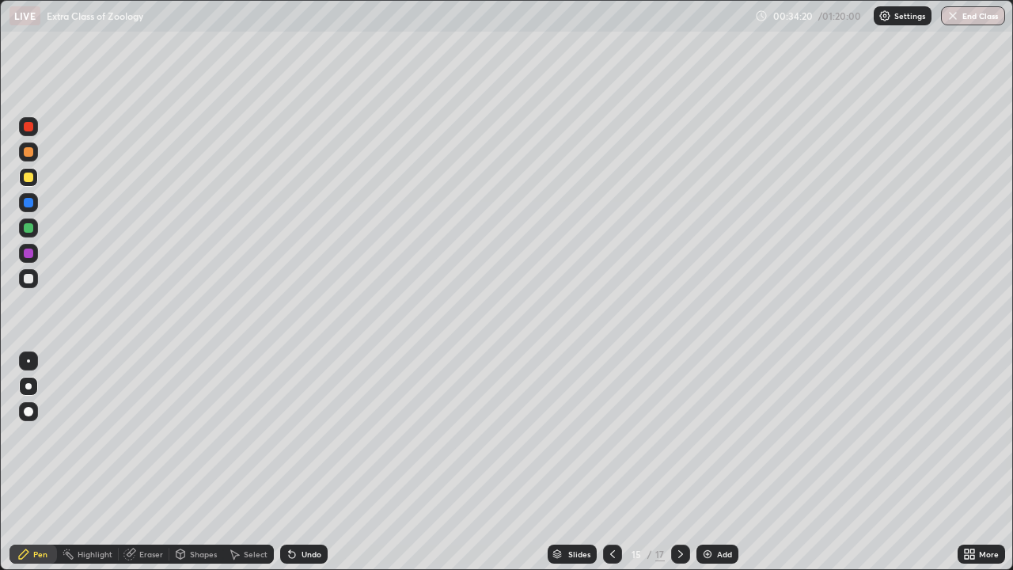
click at [29, 278] on div at bounding box center [29, 279] width 10 height 10
click at [306, 462] on div "Undo" at bounding box center [312, 554] width 20 height 8
click at [304, 462] on div "Undo" at bounding box center [312, 554] width 20 height 8
click at [302, 462] on div "Undo" at bounding box center [312, 554] width 20 height 8
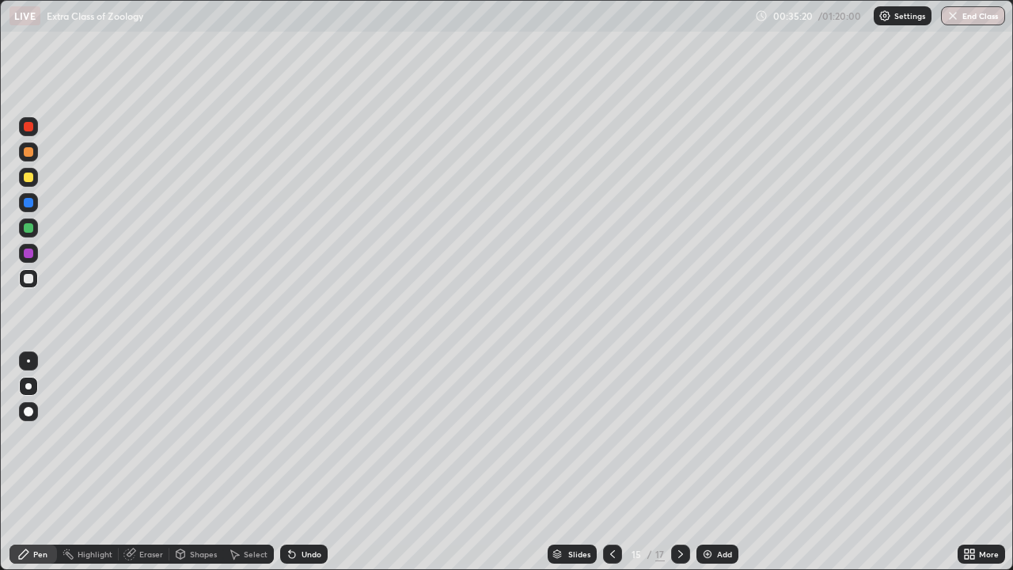
click at [302, 462] on div "Undo" at bounding box center [312, 554] width 20 height 8
click at [139, 462] on div "Eraser" at bounding box center [151, 554] width 24 height 8
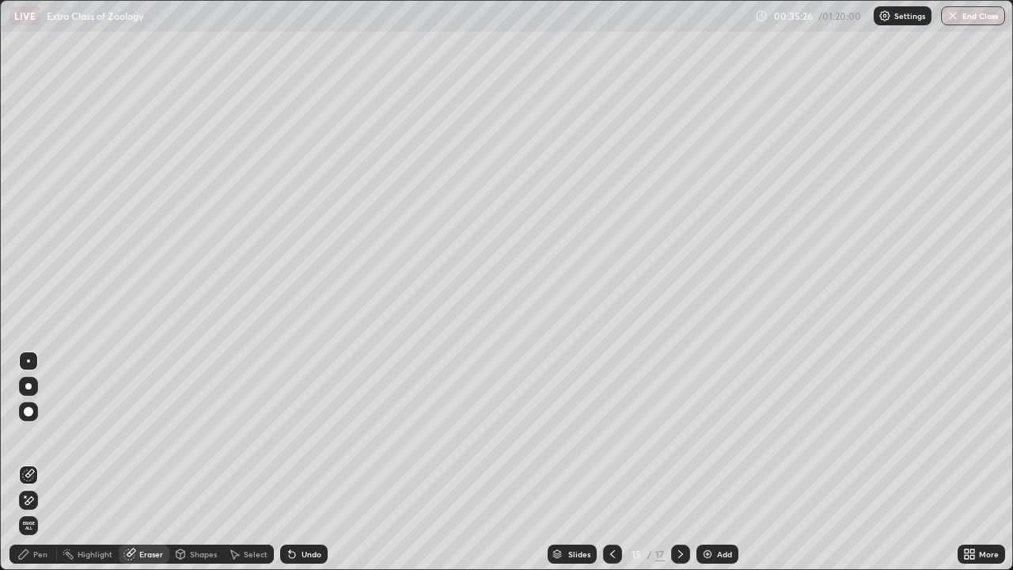
click at [36, 462] on div "Pen" at bounding box center [40, 554] width 14 height 8
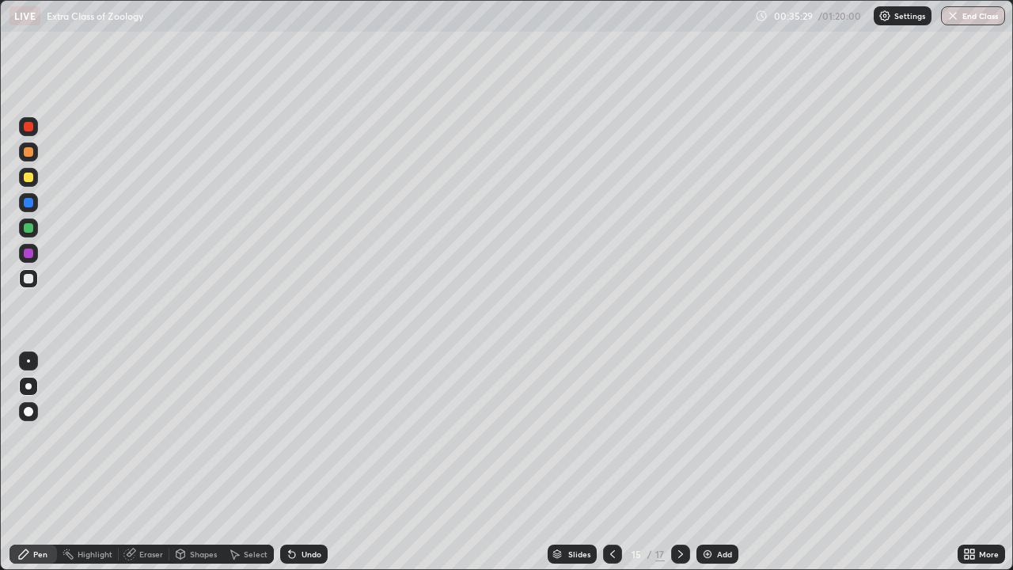
click at [30, 232] on div at bounding box center [29, 228] width 10 height 10
click at [29, 277] on div at bounding box center [29, 279] width 10 height 10
click at [29, 254] on div at bounding box center [29, 254] width 10 height 10
click at [677, 462] on icon at bounding box center [681, 554] width 13 height 13
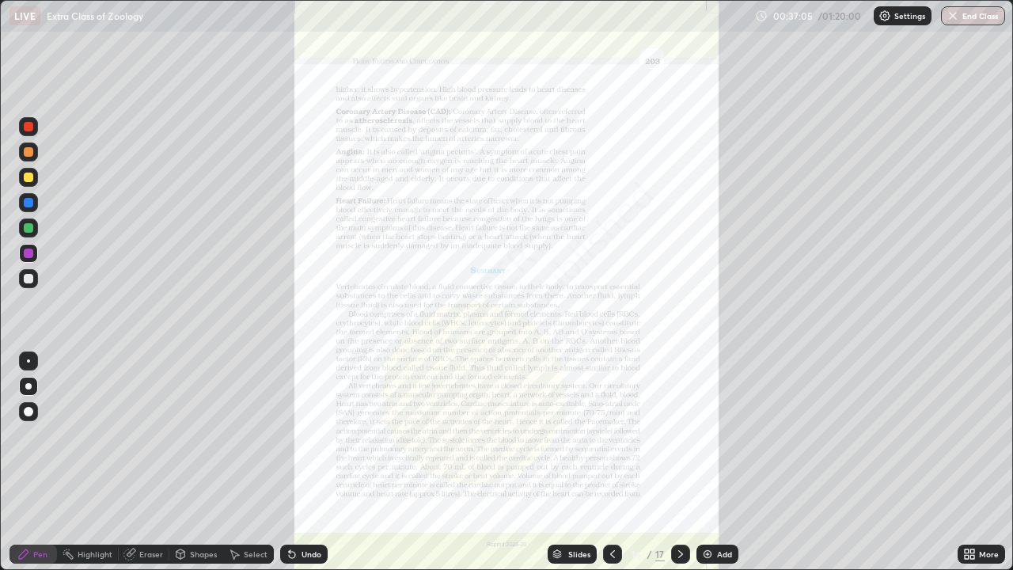
click at [685, 462] on icon at bounding box center [681, 554] width 13 height 13
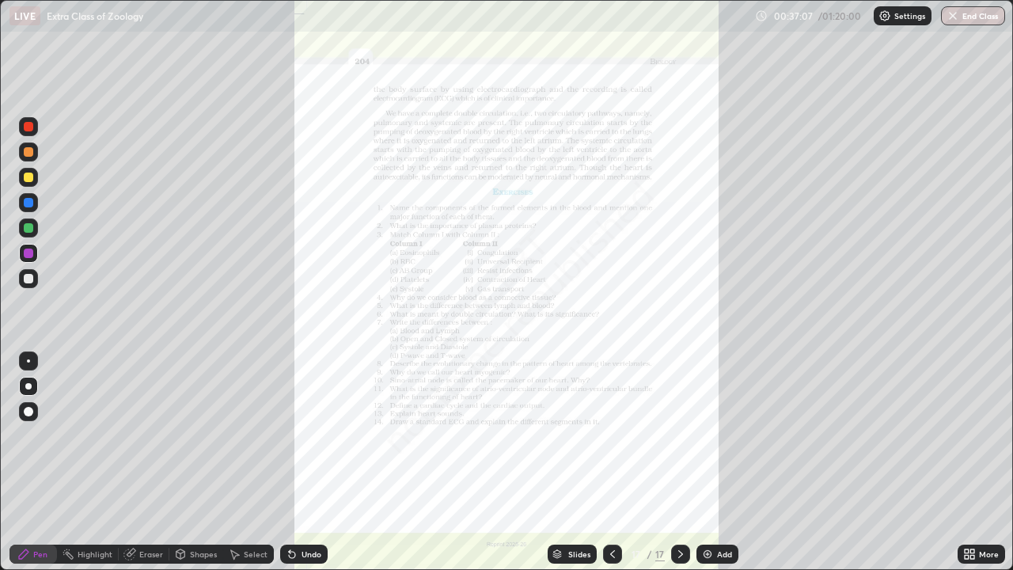
click at [610, 462] on div at bounding box center [612, 554] width 19 height 19
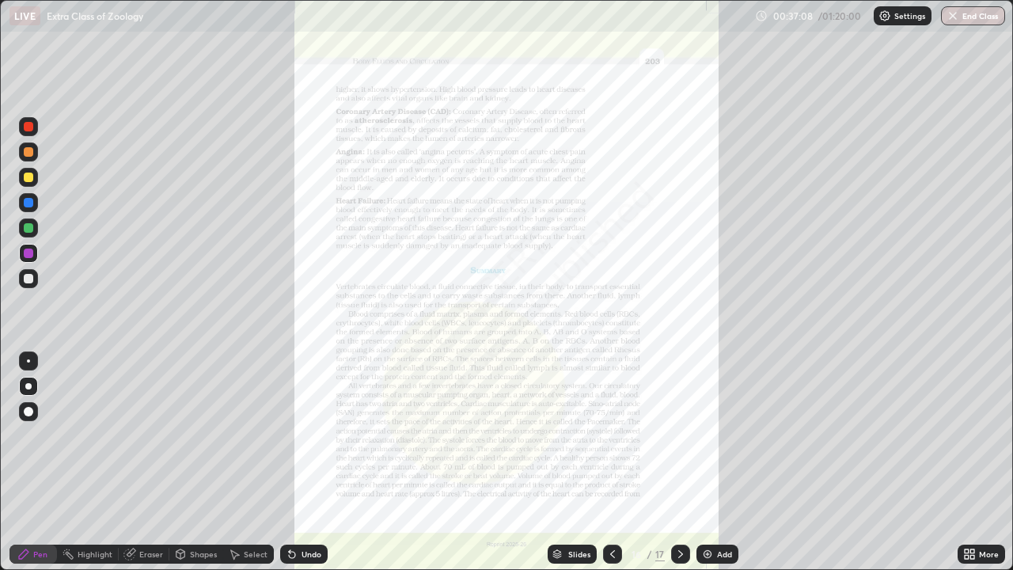
click at [611, 462] on icon at bounding box center [612, 554] width 13 height 13
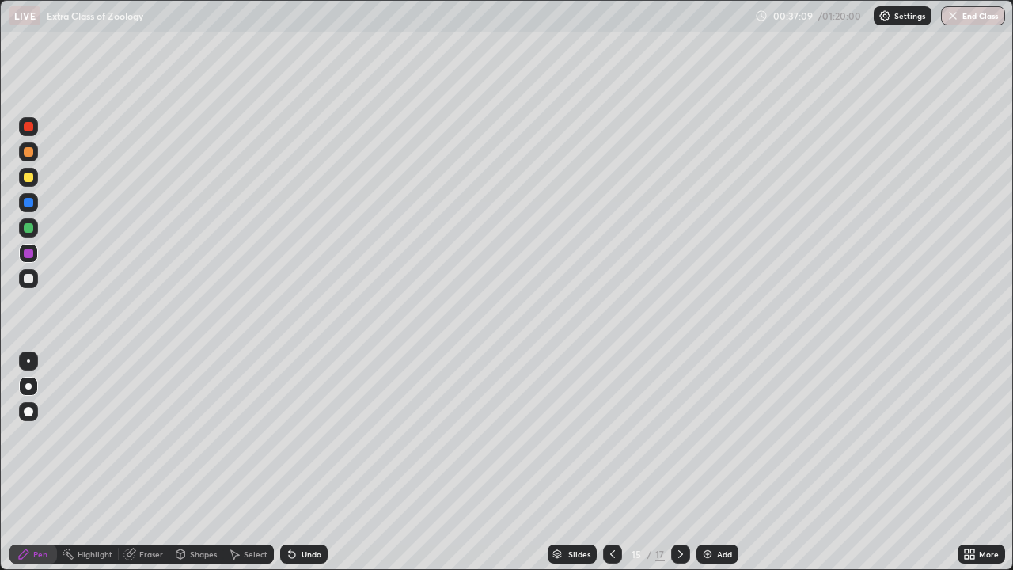
click at [678, 462] on icon at bounding box center [681, 554] width 13 height 13
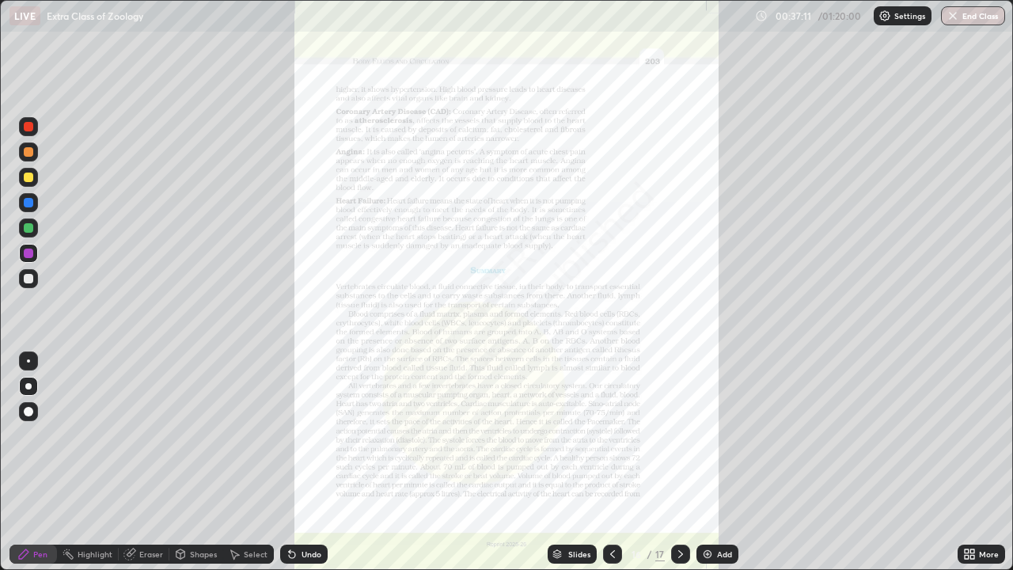
click at [606, 462] on icon at bounding box center [612, 554] width 13 height 13
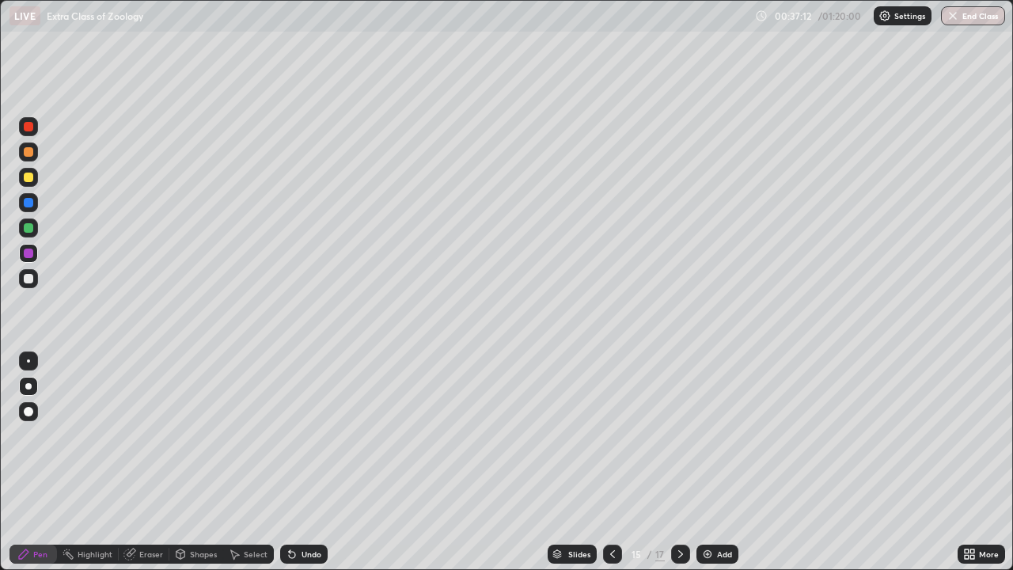
click at [709, 462] on img at bounding box center [708, 554] width 13 height 13
click at [26, 175] on div at bounding box center [29, 178] width 10 height 10
click at [305, 462] on div "Undo" at bounding box center [312, 554] width 20 height 8
click at [306, 462] on div "Undo" at bounding box center [312, 554] width 20 height 8
click at [308, 462] on div "Undo" at bounding box center [312, 554] width 20 height 8
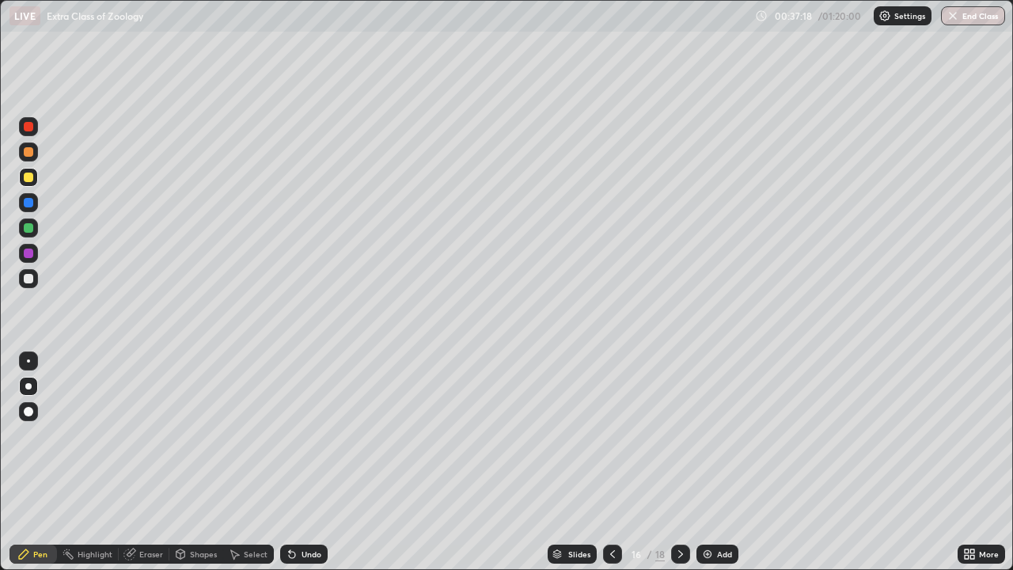
click at [306, 462] on div "Undo" at bounding box center [304, 554] width 48 height 19
click at [307, 462] on div "Undo" at bounding box center [304, 554] width 48 height 19
click at [29, 203] on div at bounding box center [29, 203] width 10 height 10
click at [27, 226] on div at bounding box center [29, 228] width 10 height 10
click at [316, 462] on div "Undo" at bounding box center [312, 554] width 20 height 8
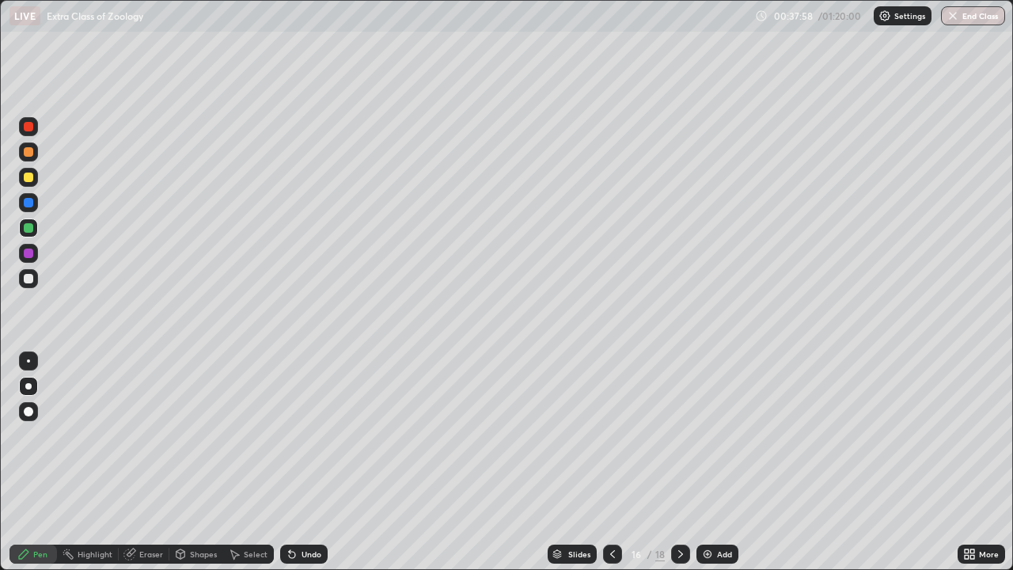
click at [313, 462] on div "Undo" at bounding box center [312, 554] width 20 height 8
click at [314, 462] on div "Undo" at bounding box center [312, 554] width 20 height 8
click at [35, 283] on div at bounding box center [28, 278] width 19 height 19
click at [28, 229] on div at bounding box center [29, 228] width 10 height 10
click at [313, 462] on div "Undo" at bounding box center [312, 554] width 20 height 8
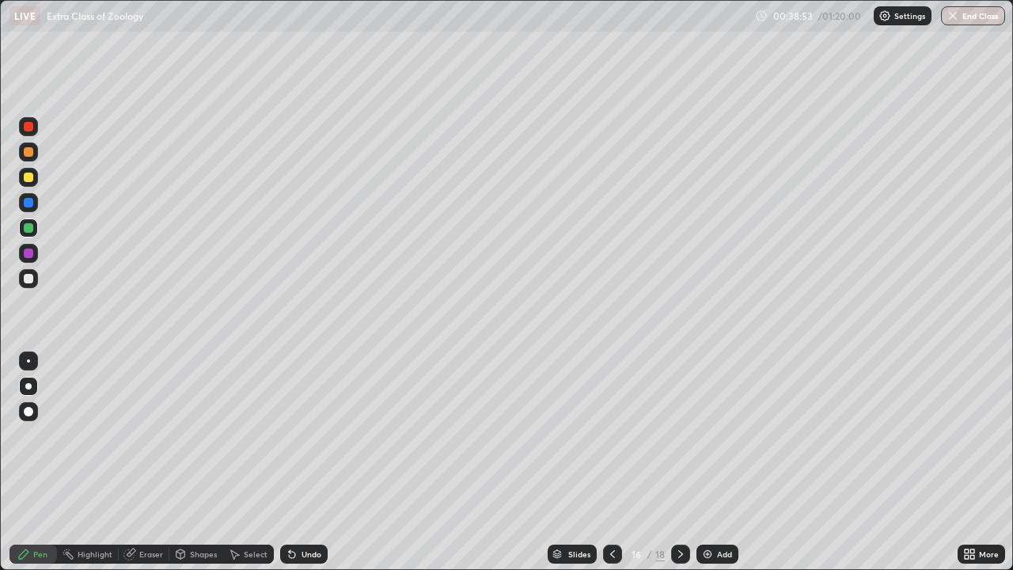
click at [311, 462] on div "Undo" at bounding box center [304, 554] width 48 height 19
click at [298, 462] on div "Undo" at bounding box center [304, 554] width 48 height 19
click at [28, 276] on div at bounding box center [29, 279] width 10 height 10
click at [27, 226] on div at bounding box center [29, 228] width 10 height 10
click at [29, 254] on div at bounding box center [29, 254] width 10 height 10
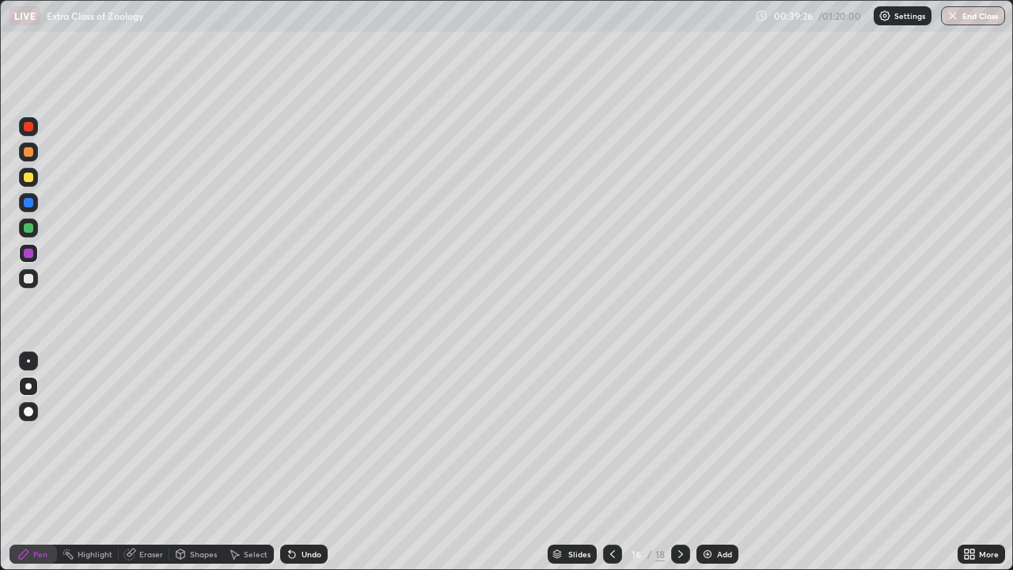
click at [28, 279] on div at bounding box center [29, 279] width 10 height 10
click at [27, 255] on div at bounding box center [29, 254] width 10 height 10
click at [27, 177] on div at bounding box center [29, 178] width 10 height 10
click at [302, 462] on div "Undo" at bounding box center [312, 554] width 20 height 8
click at [27, 252] on div at bounding box center [29, 254] width 10 height 10
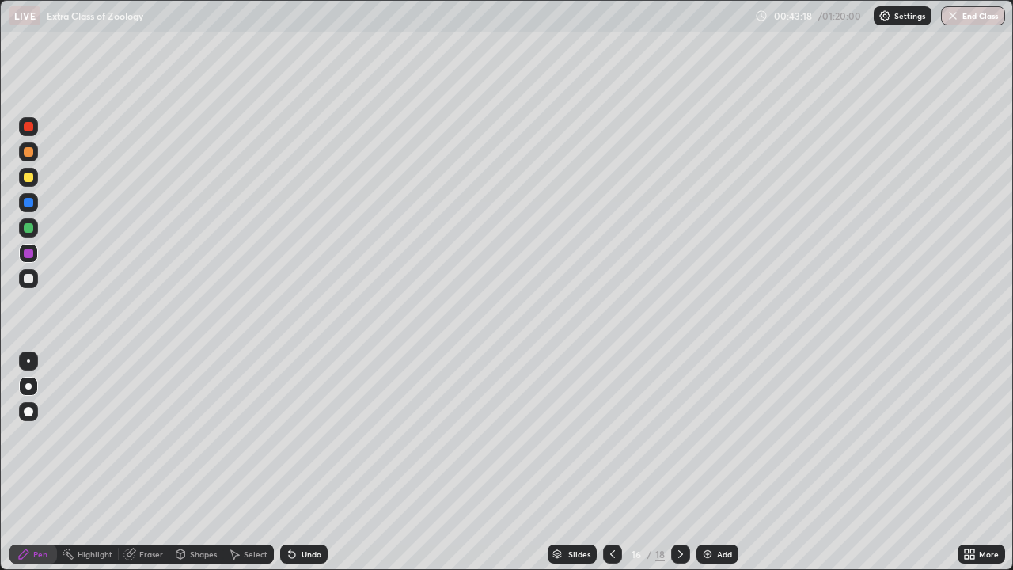
click at [705, 462] on img at bounding box center [708, 554] width 13 height 13
click at [32, 152] on div at bounding box center [29, 152] width 10 height 10
click at [31, 200] on div at bounding box center [29, 203] width 10 height 10
click at [29, 227] on div at bounding box center [29, 228] width 10 height 10
click at [30, 249] on div at bounding box center [29, 254] width 10 height 10
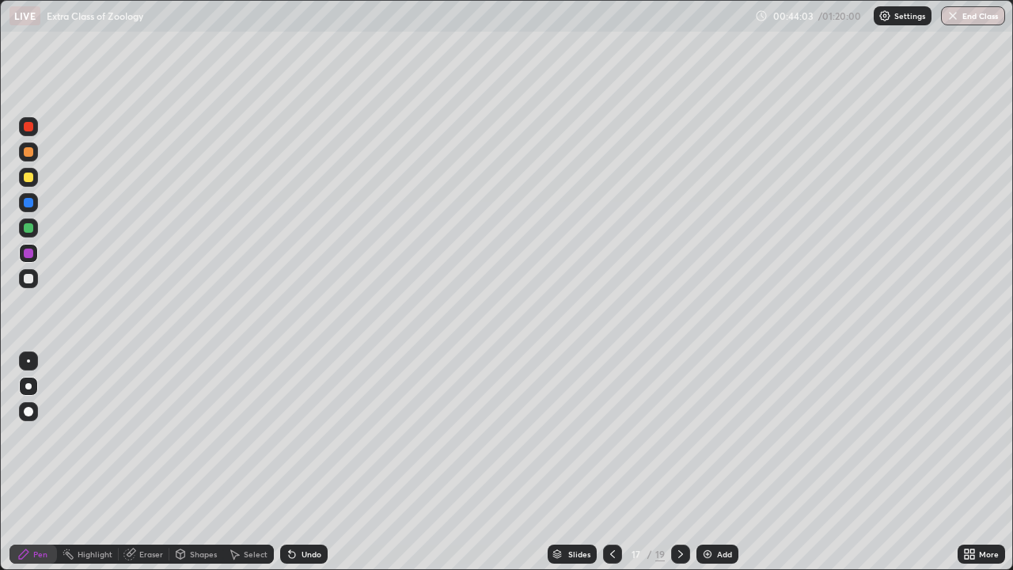
click at [35, 279] on div at bounding box center [28, 278] width 19 height 19
click at [28, 226] on div at bounding box center [29, 228] width 10 height 10
click at [30, 151] on div at bounding box center [29, 152] width 10 height 10
click at [29, 227] on div at bounding box center [29, 228] width 10 height 10
click at [301, 462] on div "Undo" at bounding box center [304, 554] width 48 height 19
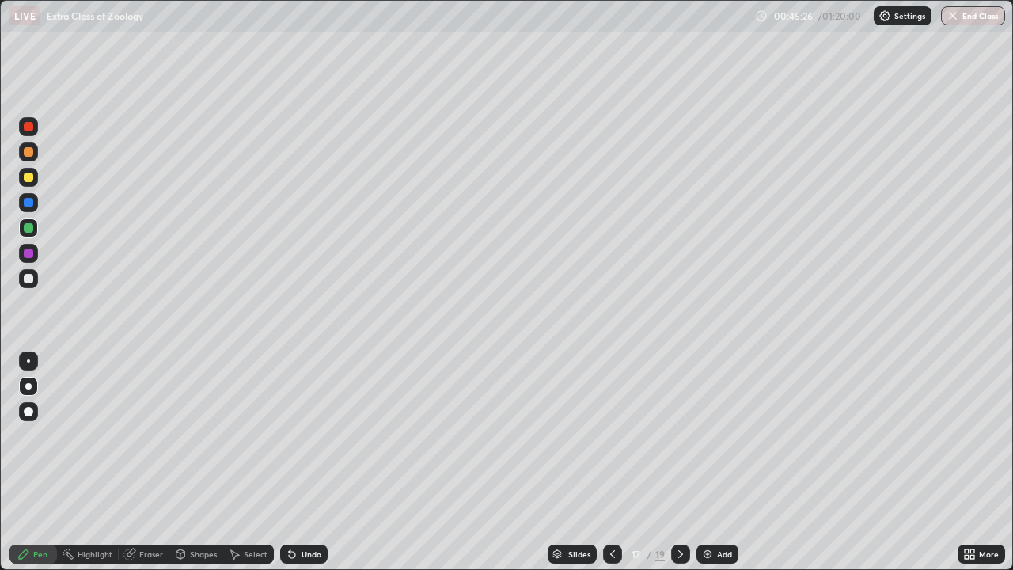
click at [29, 200] on div at bounding box center [29, 203] width 10 height 10
click at [28, 279] on div at bounding box center [29, 279] width 10 height 10
click at [713, 462] on div "Add" at bounding box center [718, 554] width 42 height 19
click at [29, 179] on div at bounding box center [29, 178] width 10 height 10
click at [28, 228] on div at bounding box center [29, 228] width 10 height 10
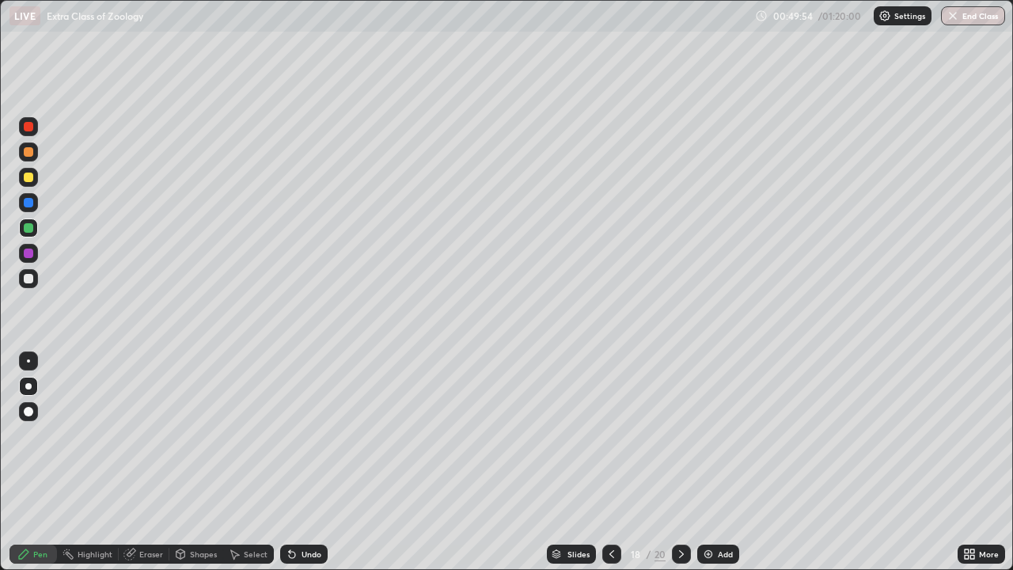
click at [313, 462] on div "Undo" at bounding box center [304, 554] width 48 height 19
click at [31, 181] on div at bounding box center [29, 178] width 10 height 10
click at [309, 462] on div "Undo" at bounding box center [312, 554] width 20 height 8
click at [308, 462] on div "Undo" at bounding box center [312, 554] width 20 height 8
click at [304, 462] on div "Undo" at bounding box center [304, 554] width 48 height 19
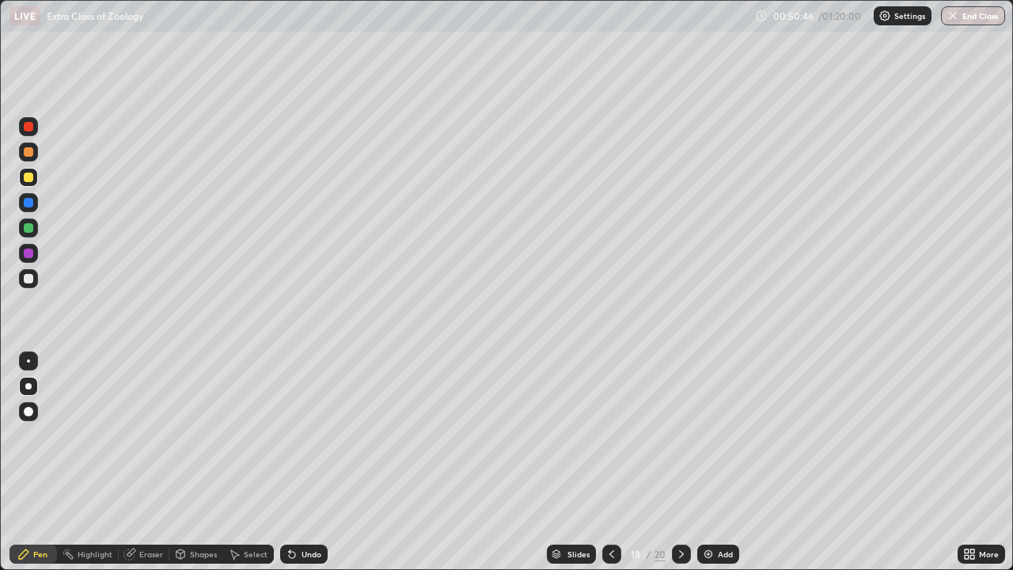
click at [32, 253] on div at bounding box center [29, 254] width 10 height 10
click at [29, 226] on div at bounding box center [29, 228] width 10 height 10
click at [30, 158] on div at bounding box center [28, 152] width 19 height 19
click at [29, 179] on div at bounding box center [29, 178] width 10 height 10
click at [307, 462] on div "Undo" at bounding box center [312, 554] width 20 height 8
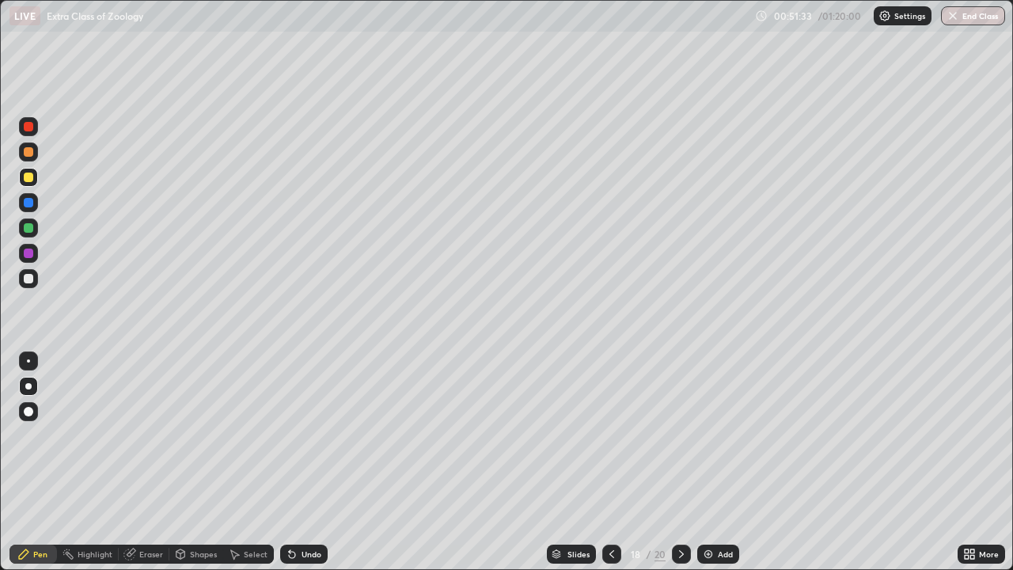
click at [298, 462] on div "Undo" at bounding box center [304, 554] width 48 height 19
click at [302, 462] on div "Undo" at bounding box center [312, 554] width 20 height 8
click at [26, 229] on div at bounding box center [29, 228] width 10 height 10
click at [27, 232] on div at bounding box center [29, 228] width 10 height 10
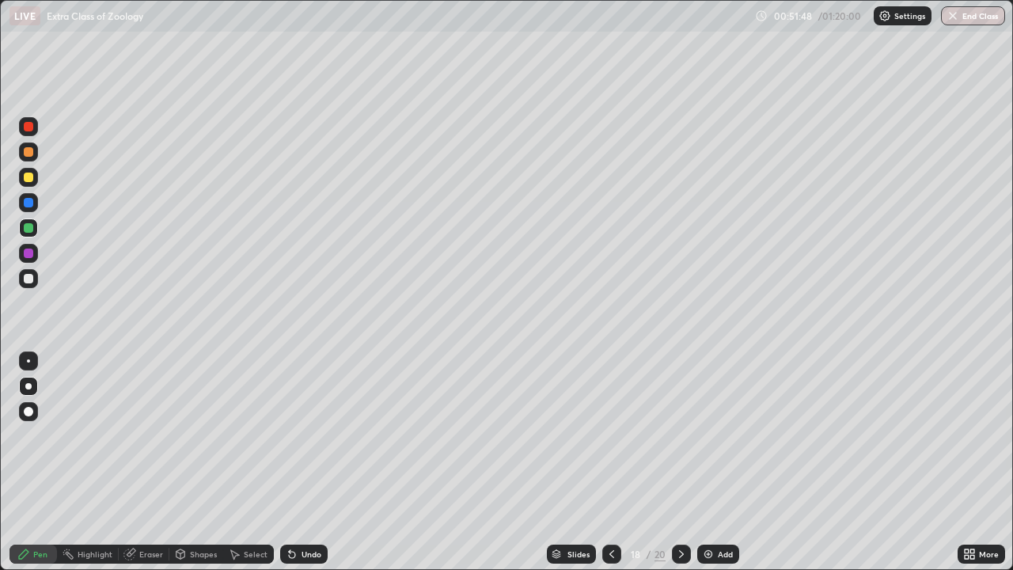
click at [310, 462] on div "Undo" at bounding box center [312, 554] width 20 height 8
click at [298, 462] on div "Undo" at bounding box center [304, 554] width 48 height 19
click at [302, 462] on div "Undo" at bounding box center [312, 554] width 20 height 8
click at [306, 462] on div "Undo" at bounding box center [312, 554] width 20 height 8
click at [26, 252] on div at bounding box center [29, 254] width 10 height 10
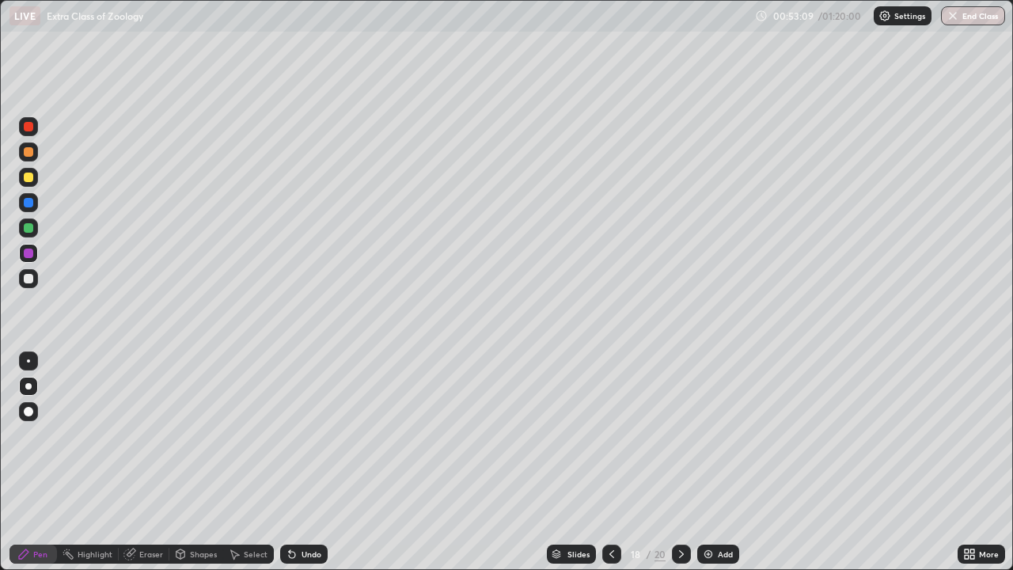
click at [681, 462] on icon at bounding box center [681, 554] width 13 height 13
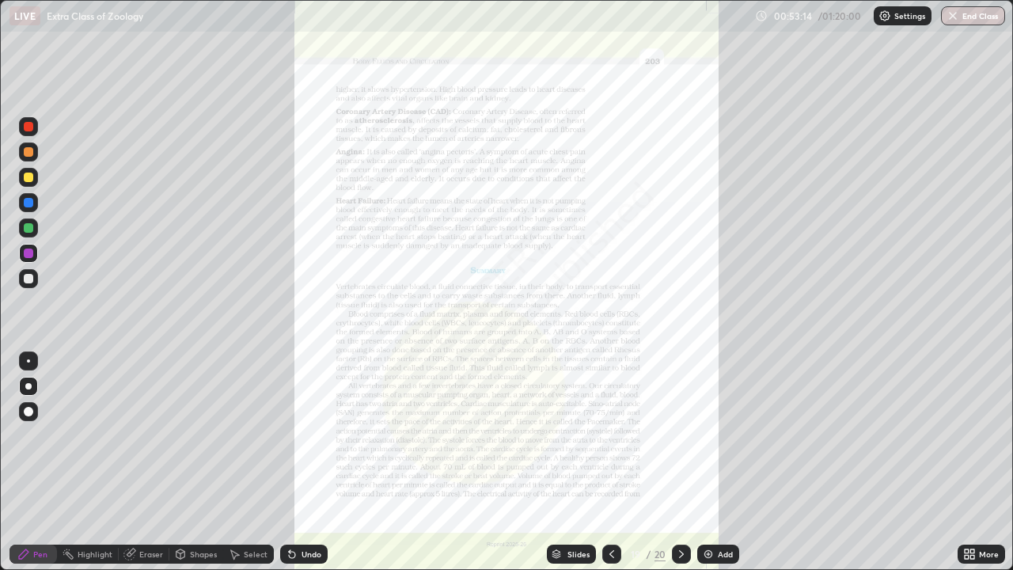
click at [967, 462] on icon at bounding box center [967, 557] width 4 height 4
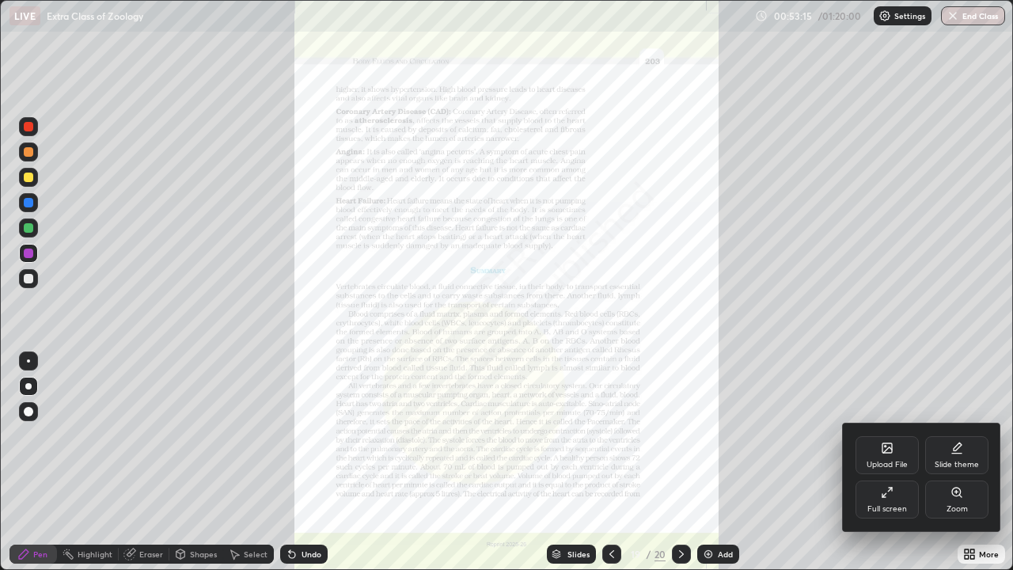
click at [947, 462] on div "Zoom" at bounding box center [957, 500] width 63 height 38
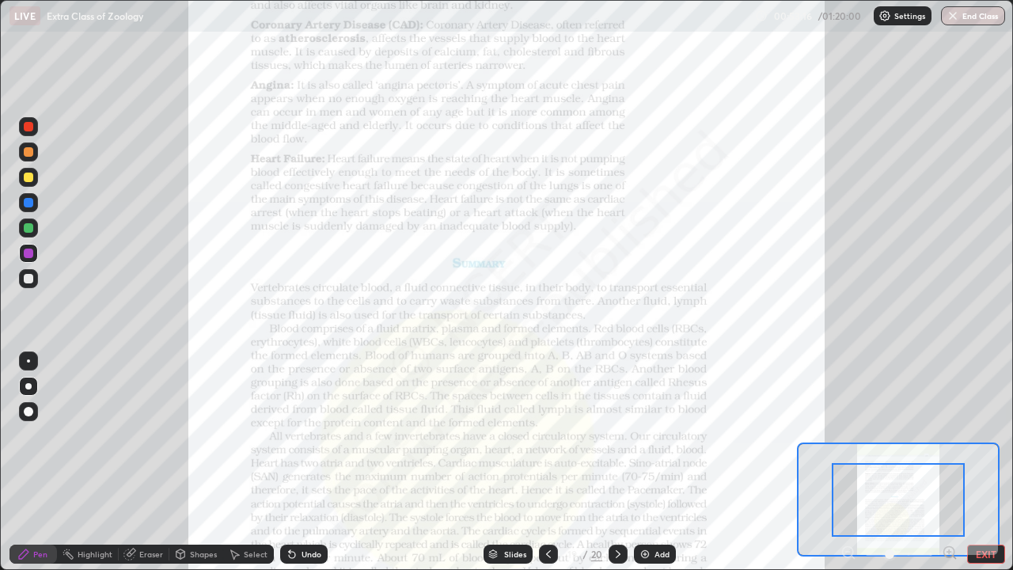
click at [950, 462] on icon at bounding box center [950, 552] width 4 height 0
click at [949, 462] on icon at bounding box center [950, 552] width 4 height 0
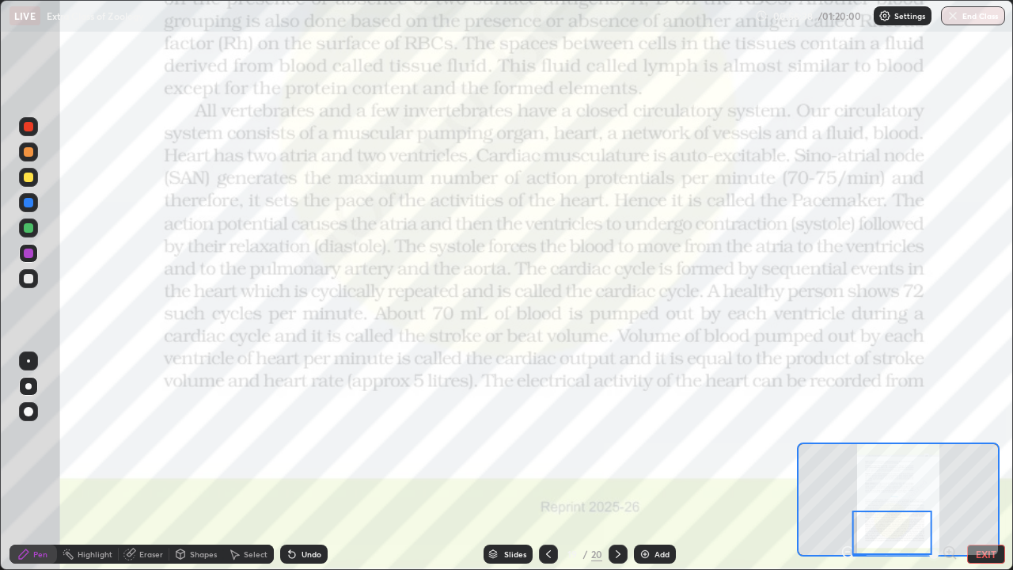
click at [547, 462] on icon at bounding box center [548, 554] width 13 height 13
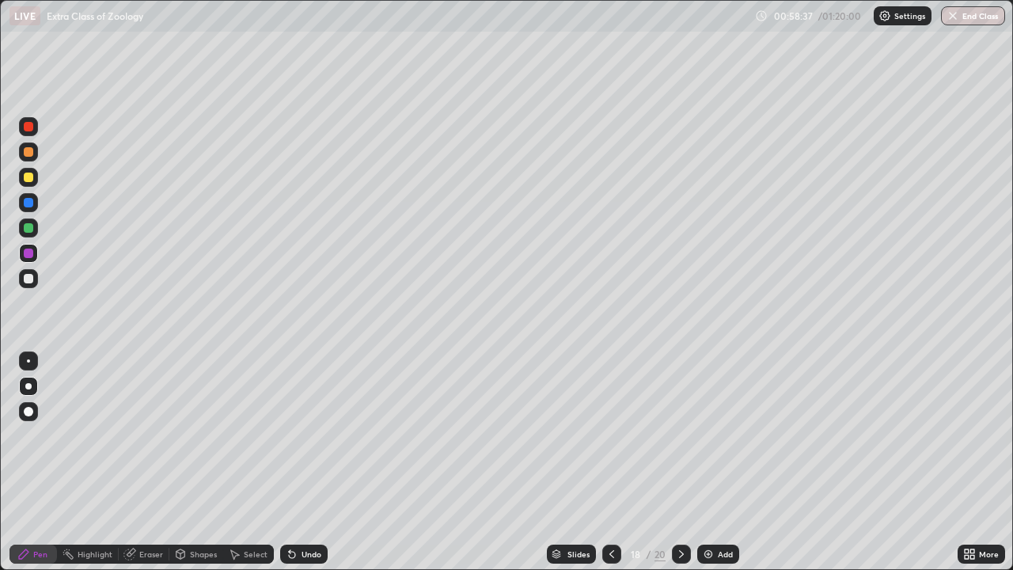
click at [680, 462] on icon at bounding box center [681, 554] width 13 height 13
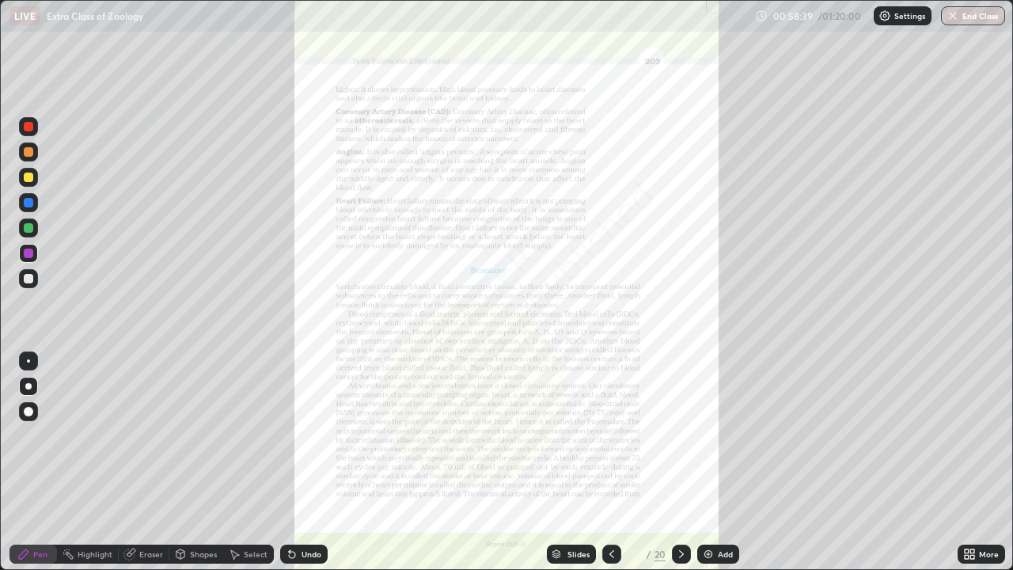
click at [679, 462] on icon at bounding box center [681, 554] width 13 height 13
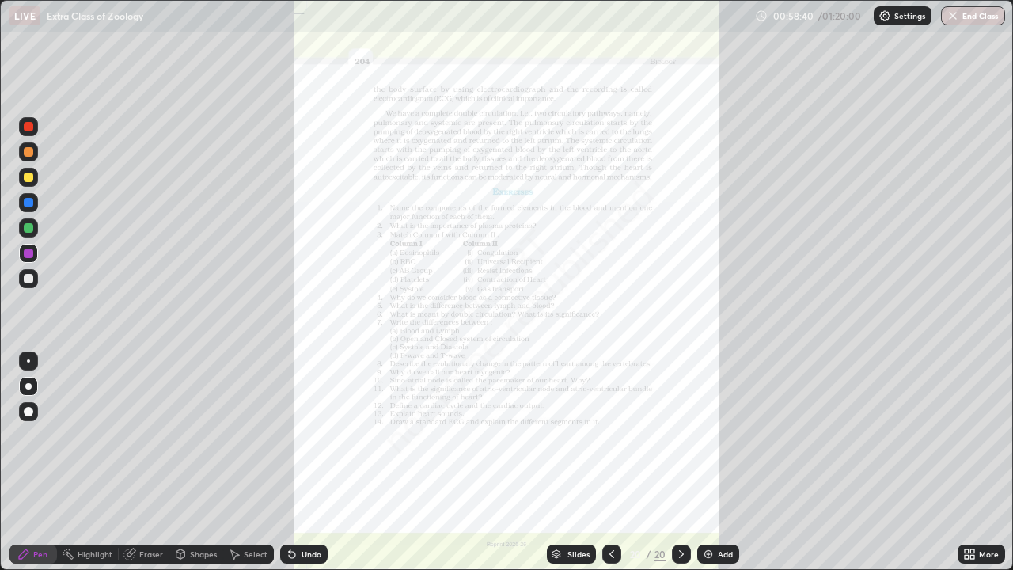
click at [681, 462] on icon at bounding box center [681, 554] width 13 height 13
click at [707, 462] on img at bounding box center [708, 554] width 13 height 13
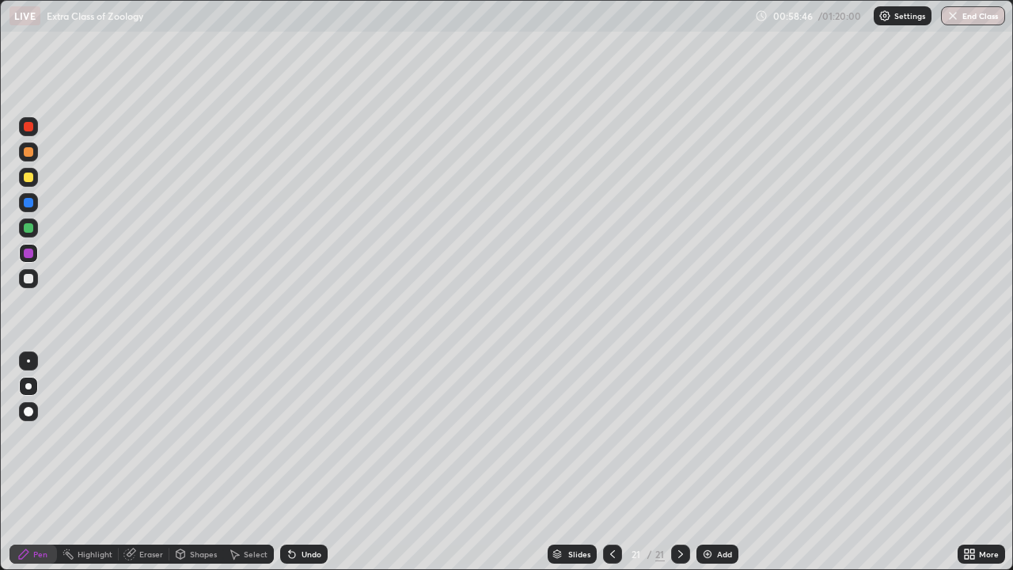
click at [28, 200] on div at bounding box center [29, 203] width 10 height 10
click at [31, 227] on div at bounding box center [29, 228] width 10 height 10
click at [27, 175] on div at bounding box center [29, 178] width 10 height 10
click at [28, 200] on div at bounding box center [29, 203] width 10 height 10
click at [29, 177] on div at bounding box center [29, 178] width 10 height 10
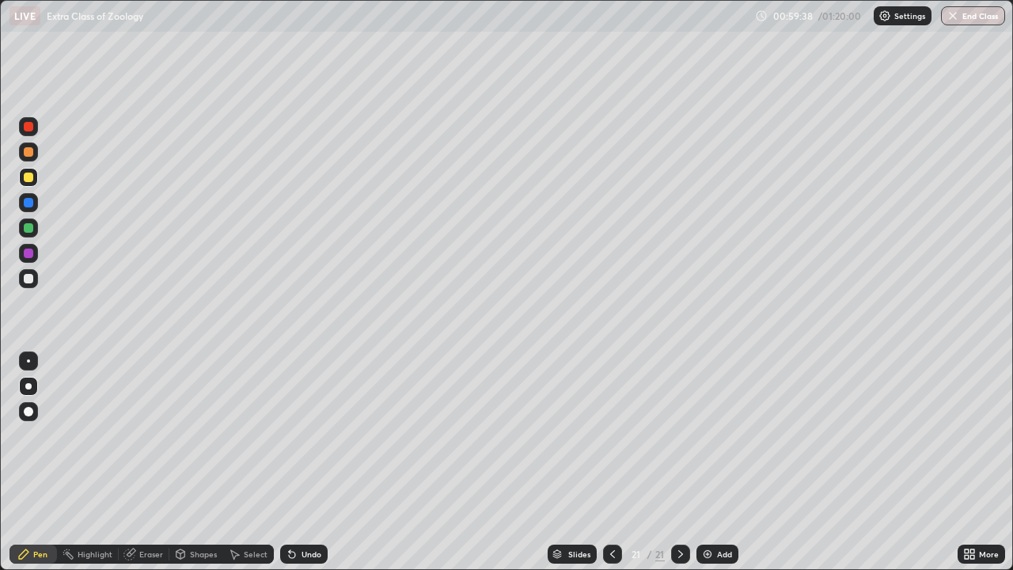
click at [26, 275] on div at bounding box center [29, 279] width 10 height 10
click at [311, 462] on div "Undo" at bounding box center [304, 554] width 48 height 19
click at [304, 462] on div "Undo" at bounding box center [304, 554] width 48 height 19
click at [310, 462] on div "Undo" at bounding box center [312, 554] width 20 height 8
click at [305, 462] on div "Undo" at bounding box center [312, 554] width 20 height 8
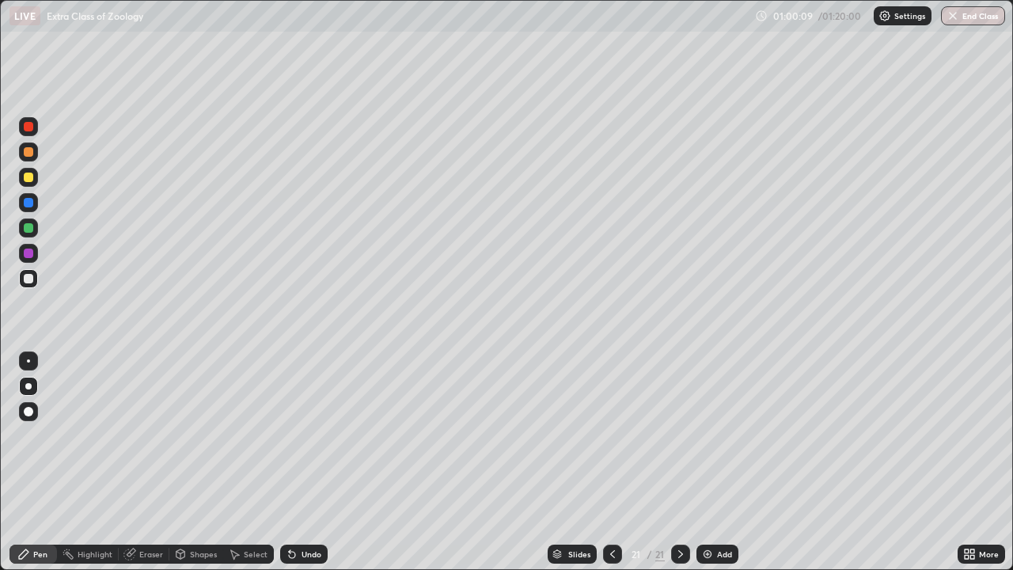
click at [306, 462] on div "Undo" at bounding box center [304, 554] width 48 height 19
click at [308, 462] on div "Undo" at bounding box center [304, 554] width 48 height 19
click at [310, 462] on div "Undo" at bounding box center [304, 554] width 48 height 19
click at [309, 462] on div "Undo" at bounding box center [312, 554] width 20 height 8
click at [310, 462] on div "Undo" at bounding box center [304, 554] width 48 height 19
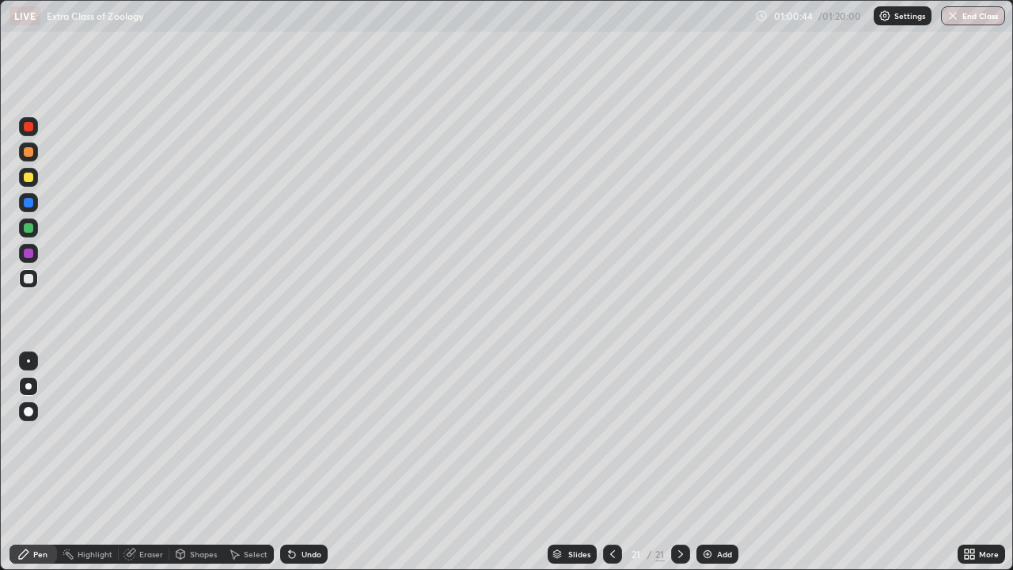
click at [28, 180] on div at bounding box center [29, 178] width 10 height 10
click at [26, 257] on div at bounding box center [29, 254] width 10 height 10
click at [31, 281] on div at bounding box center [29, 279] width 10 height 10
click at [859, 401] on button "Undo" at bounding box center [882, 405] width 46 height 19
click at [705, 462] on img at bounding box center [708, 554] width 13 height 13
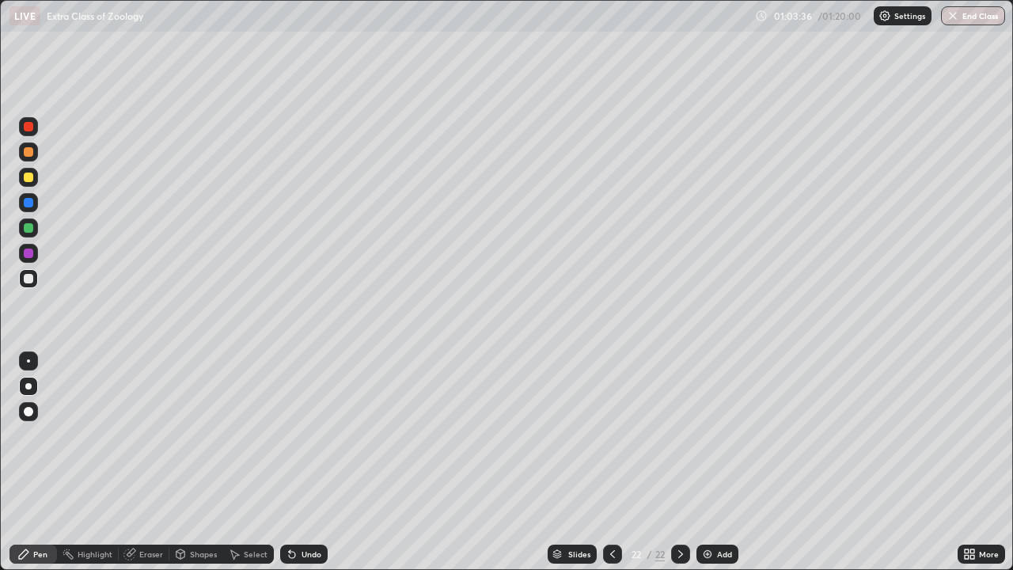
click at [29, 203] on div at bounding box center [29, 203] width 10 height 10
click at [28, 176] on div at bounding box center [29, 178] width 10 height 10
click at [26, 226] on div at bounding box center [29, 228] width 10 height 10
click at [311, 462] on div "Undo" at bounding box center [312, 554] width 20 height 8
click at [304, 462] on div "Undo" at bounding box center [312, 554] width 20 height 8
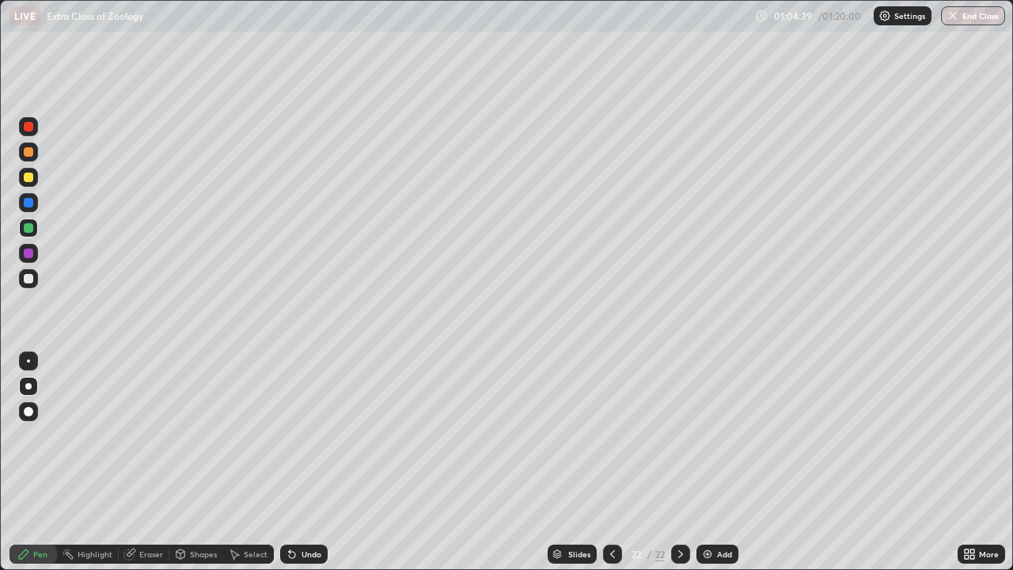
click at [29, 256] on div at bounding box center [29, 254] width 10 height 10
click at [29, 277] on div at bounding box center [29, 279] width 10 height 10
click at [304, 462] on div "Undo" at bounding box center [312, 554] width 20 height 8
click at [307, 462] on div "Undo" at bounding box center [312, 554] width 20 height 8
click at [305, 462] on div "Undo" at bounding box center [312, 554] width 20 height 8
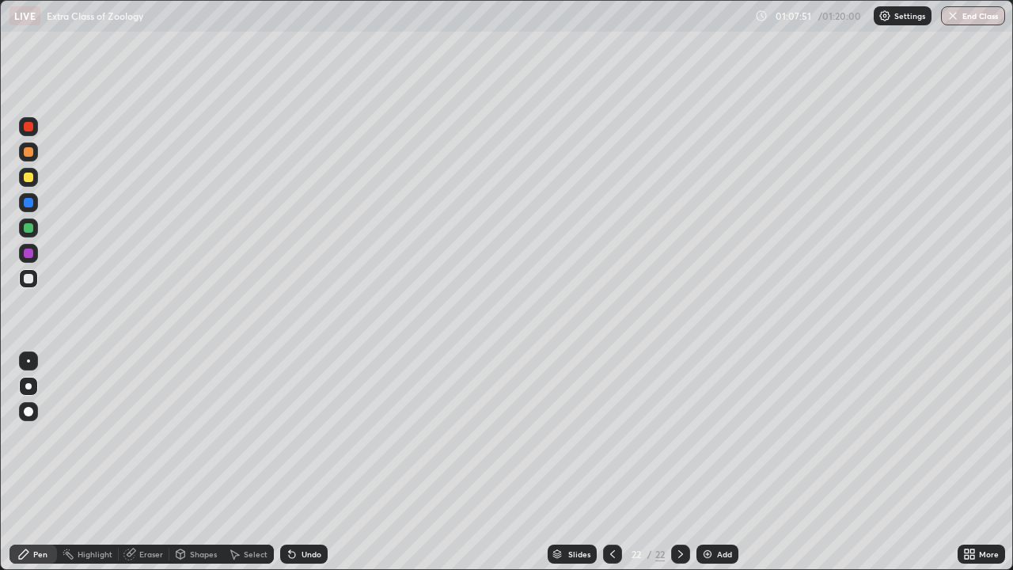
click at [318, 462] on div "Undo" at bounding box center [312, 554] width 20 height 8
click at [26, 257] on div at bounding box center [29, 254] width 10 height 10
click at [717, 462] on div "Add" at bounding box center [724, 554] width 15 height 8
click at [25, 283] on div at bounding box center [29, 279] width 10 height 10
click at [302, 462] on div "Undo" at bounding box center [312, 554] width 20 height 8
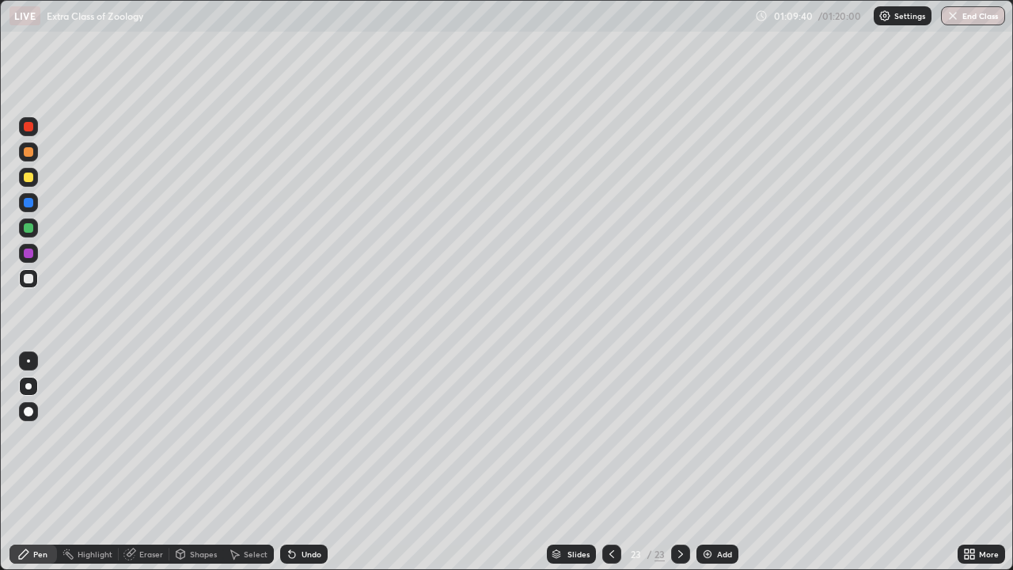
click at [302, 462] on div "Undo" at bounding box center [312, 554] width 20 height 8
click at [28, 200] on div at bounding box center [29, 203] width 10 height 10
click at [25, 178] on div at bounding box center [29, 178] width 10 height 10
click at [30, 255] on div at bounding box center [29, 254] width 10 height 10
click at [29, 276] on div at bounding box center [29, 279] width 10 height 10
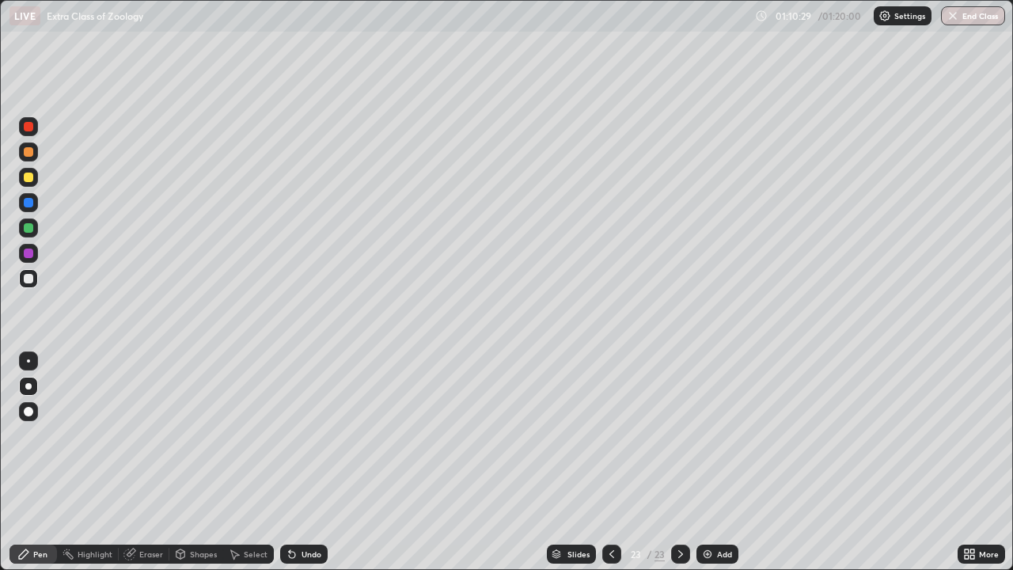
click at [34, 255] on div at bounding box center [28, 253] width 19 height 19
click at [315, 462] on div "Undo" at bounding box center [304, 554] width 48 height 19
click at [312, 462] on div "Undo" at bounding box center [312, 554] width 20 height 8
click at [309, 462] on div "Undo" at bounding box center [312, 554] width 20 height 8
click at [306, 462] on div "Undo" at bounding box center [304, 554] width 48 height 19
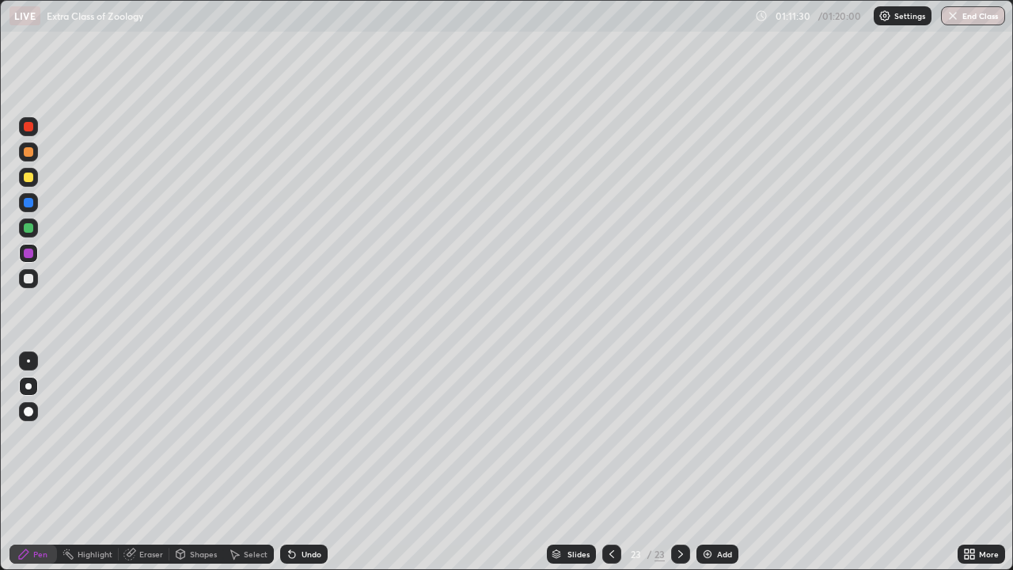
click at [31, 276] on div at bounding box center [29, 279] width 10 height 10
click at [29, 249] on div at bounding box center [29, 254] width 10 height 10
click at [28, 279] on div at bounding box center [29, 279] width 10 height 10
click at [27, 257] on div at bounding box center [29, 254] width 10 height 10
click at [705, 462] on img at bounding box center [708, 554] width 13 height 13
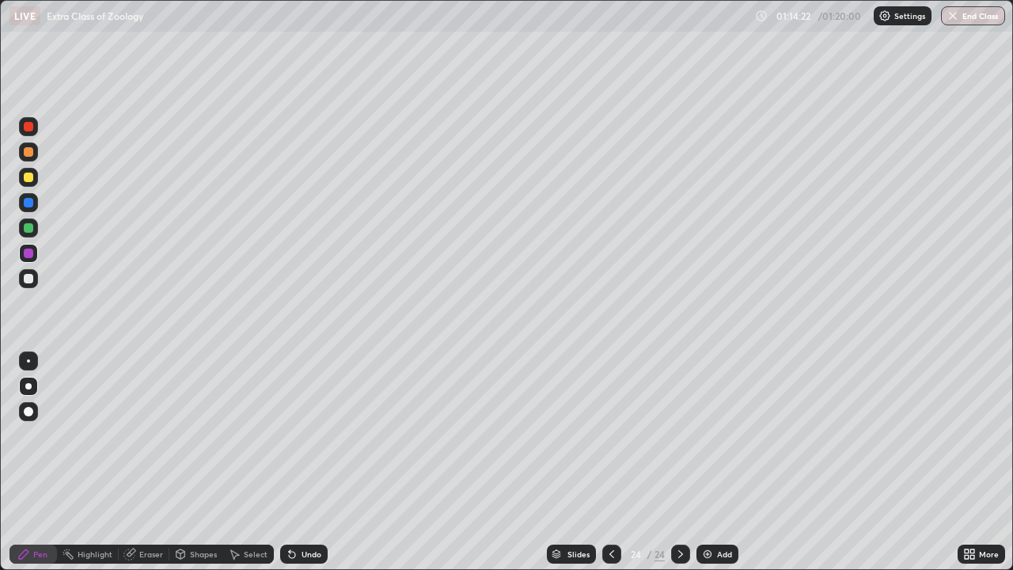
click at [27, 181] on div at bounding box center [29, 178] width 10 height 10
click at [29, 226] on div at bounding box center [29, 228] width 10 height 10
click at [29, 279] on div at bounding box center [29, 279] width 10 height 10
click at [30, 224] on div at bounding box center [29, 228] width 10 height 10
click at [32, 202] on div at bounding box center [29, 203] width 10 height 10
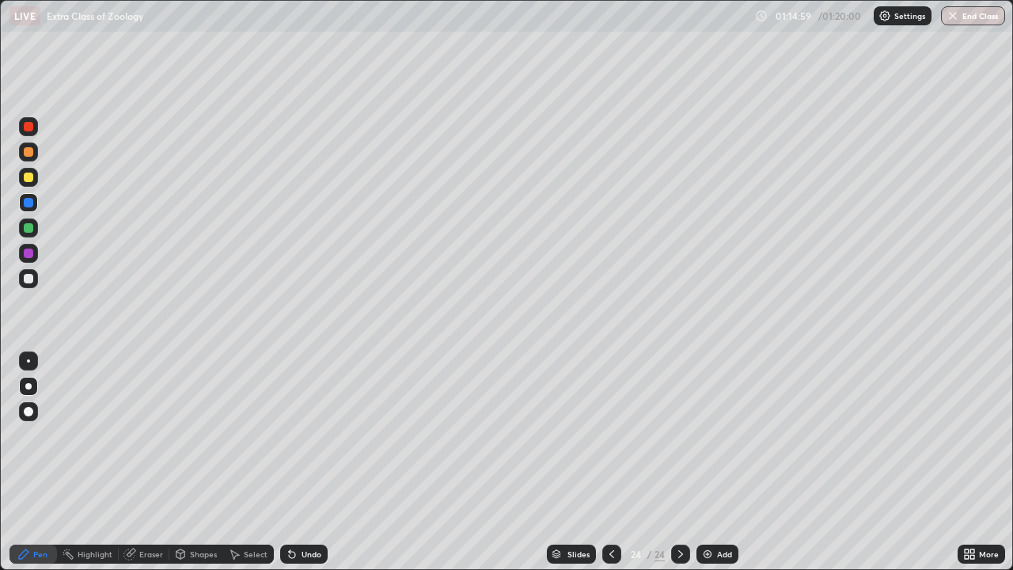
click at [32, 277] on div at bounding box center [29, 279] width 10 height 10
click at [313, 462] on div "Undo" at bounding box center [312, 554] width 20 height 8
click at [314, 462] on div "Undo" at bounding box center [312, 554] width 20 height 8
click at [312, 462] on div "Undo" at bounding box center [312, 554] width 20 height 8
click at [29, 252] on div at bounding box center [29, 254] width 10 height 10
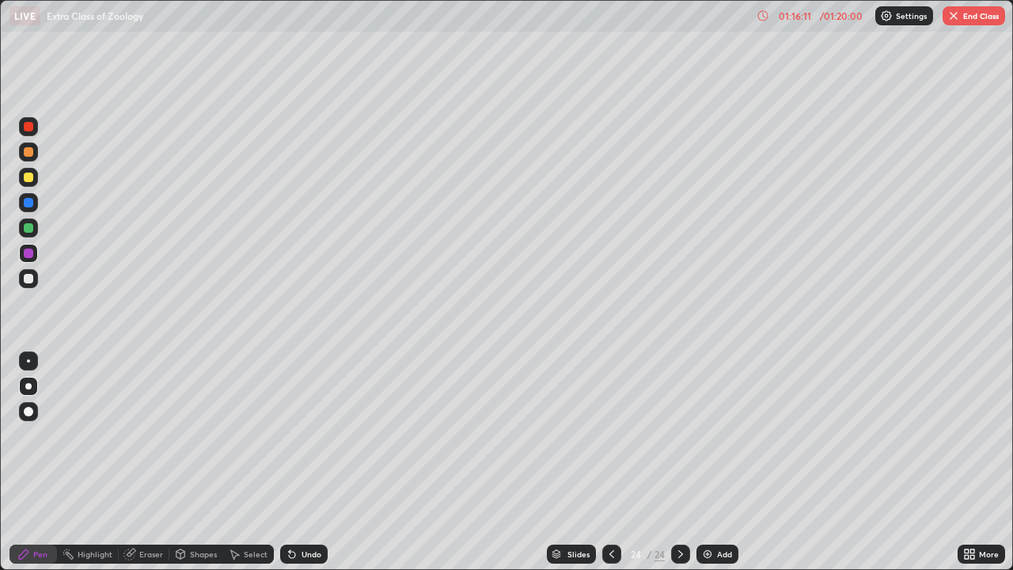
click at [27, 230] on div at bounding box center [29, 228] width 10 height 10
click at [29, 278] on div at bounding box center [29, 279] width 10 height 10
click at [28, 256] on div at bounding box center [29, 254] width 10 height 10
click at [188, 462] on div "Shapes" at bounding box center [196, 554] width 54 height 19
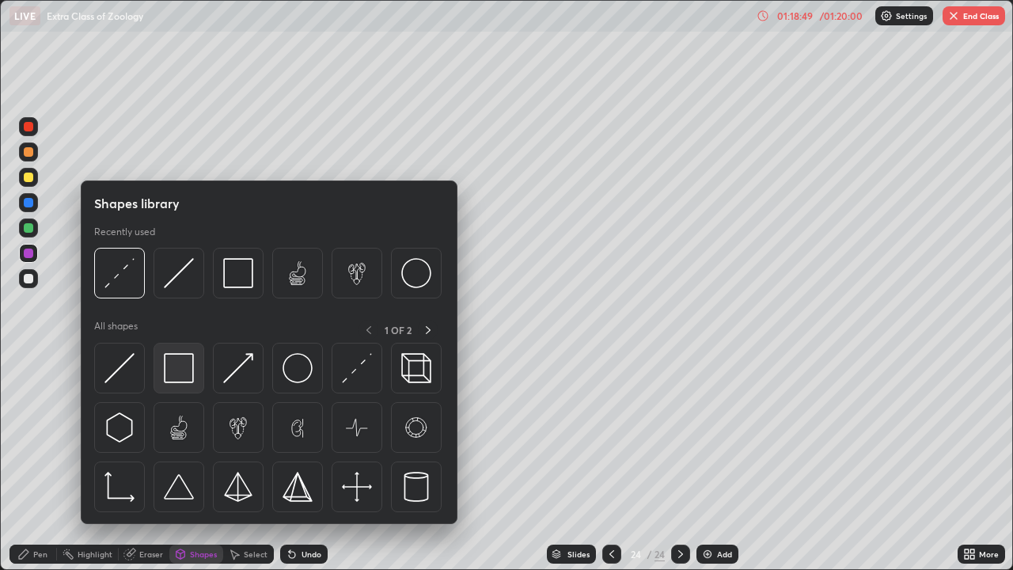
click at [173, 366] on img at bounding box center [179, 368] width 30 height 30
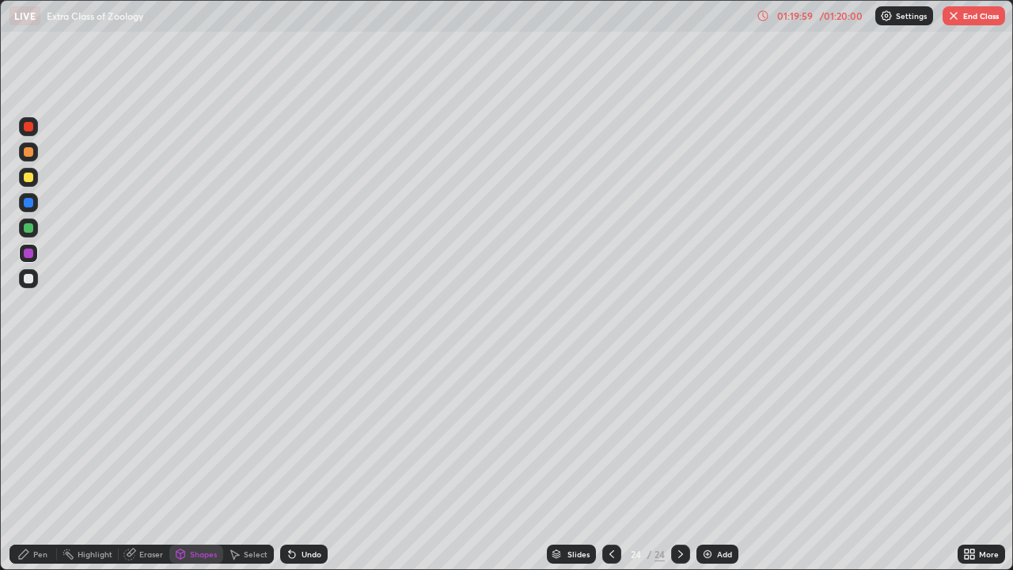
click at [976, 19] on button "End Class" at bounding box center [974, 15] width 63 height 19
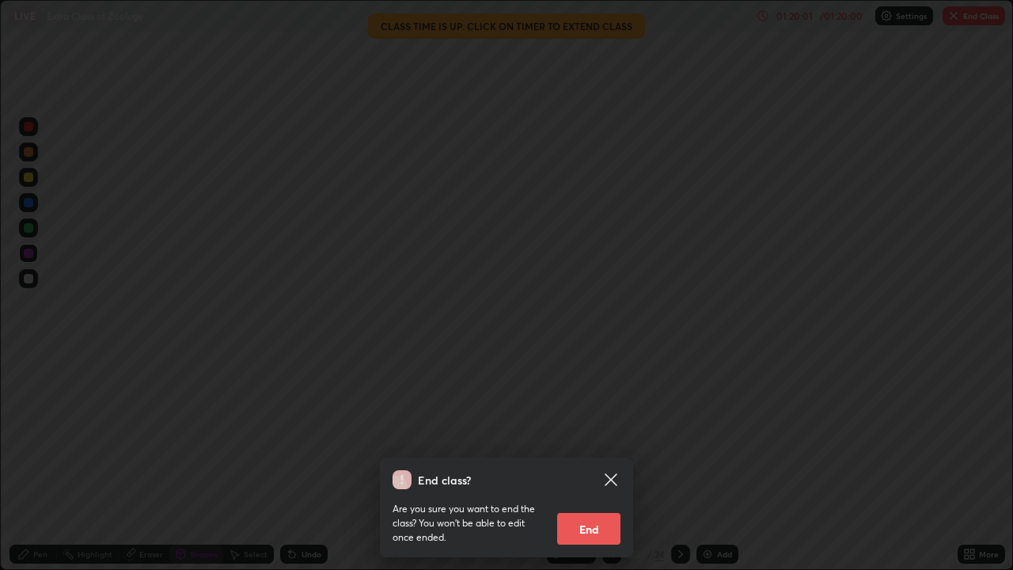
click at [584, 462] on button "End" at bounding box center [588, 529] width 63 height 32
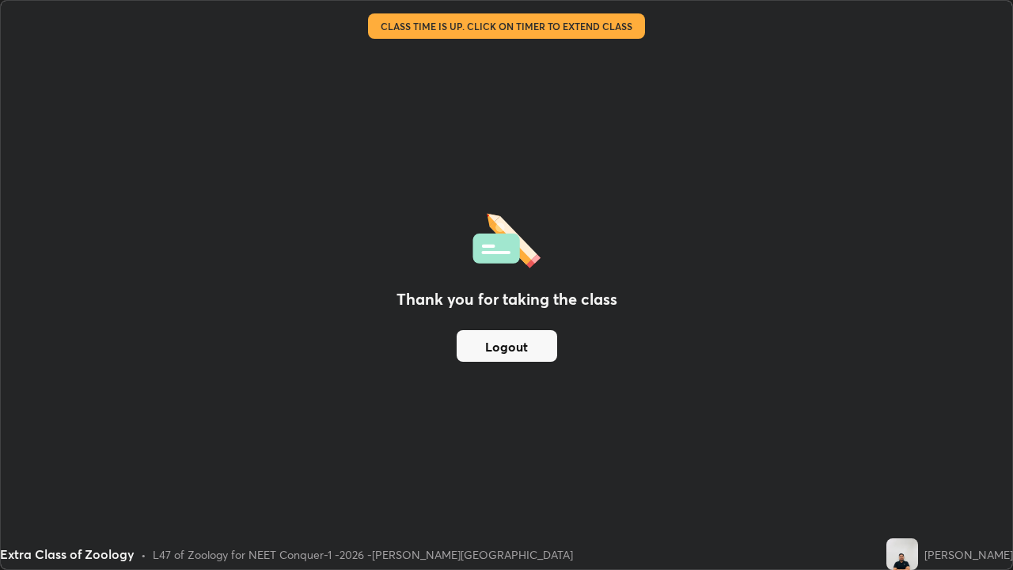
click at [509, 344] on button "Logout" at bounding box center [507, 346] width 101 height 32
click at [510, 342] on button "Logout" at bounding box center [507, 346] width 101 height 32
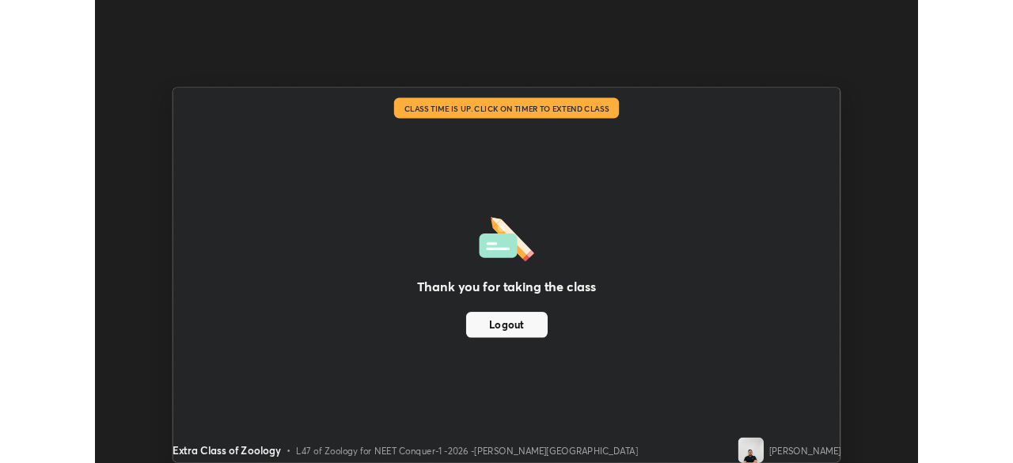
scroll to position [78714, 78164]
